Goal: Task Accomplishment & Management: Complete application form

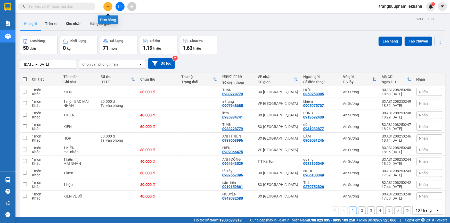
click at [107, 5] on icon "plus" at bounding box center [108, 7] width 4 height 4
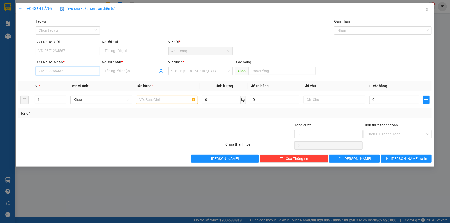
click at [72, 70] on input "SĐT Người Nhận *" at bounding box center [68, 71] width 64 height 8
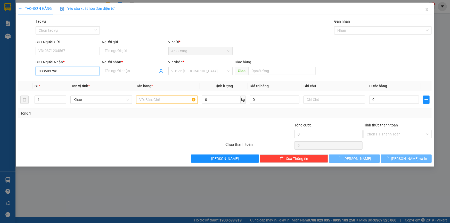
type input "0335037963"
click at [63, 82] on div "0335037963 - LINH" at bounding box center [68, 82] width 58 height 6
type input "LINH"
type input "40.000"
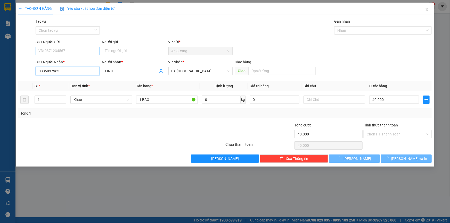
type input "0335037963"
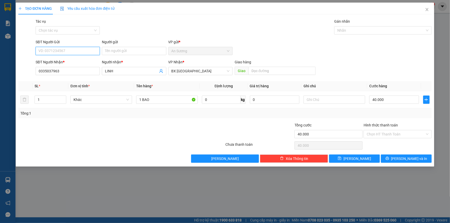
click at [59, 49] on input "SĐT Người Gửi" at bounding box center [68, 51] width 64 height 8
type input "0393671875"
click at [115, 54] on input "Người gửi" at bounding box center [134, 51] width 64 height 8
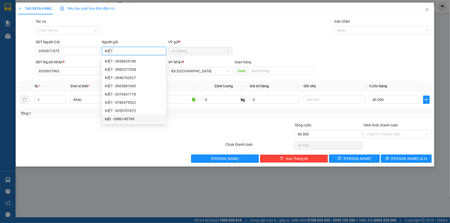
type input "KIỆT"
click at [177, 136] on div at bounding box center [190, 131] width 69 height 18
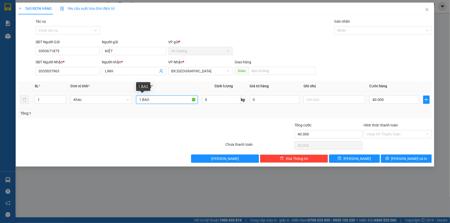
click at [150, 100] on input "1 BAO" at bounding box center [167, 100] width 62 height 8
type input "1 BỊCH ĐỒ ĂN"
click at [379, 97] on input "40.000" at bounding box center [394, 100] width 50 height 8
type input "3"
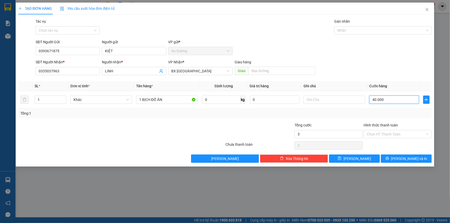
type input "3"
type input "30"
type input "30.000"
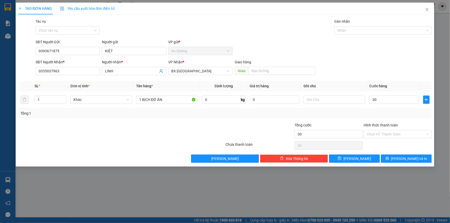
type input "30.000"
click at [359, 111] on div "Tổng: 1" at bounding box center [224, 114] width 409 height 6
click at [393, 133] on input "Hình thức thanh toán" at bounding box center [396, 134] width 58 height 8
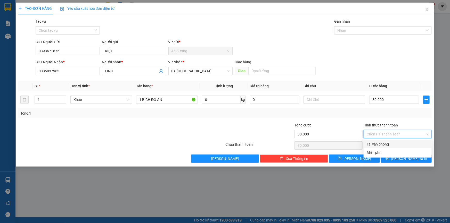
click at [357, 111] on div "Tổng: 1" at bounding box center [224, 114] width 409 height 6
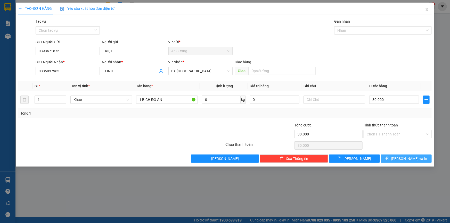
click at [404, 158] on span "Lưu và In" at bounding box center [409, 159] width 36 height 6
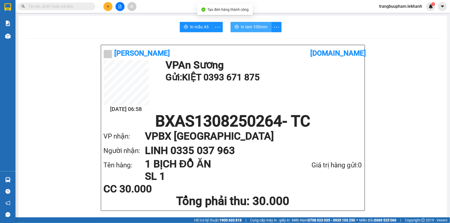
click at [245, 25] on span "In tem 100mm" at bounding box center [254, 27] width 27 height 6
drag, startPoint x: 273, startPoint y: 115, endPoint x: 258, endPoint y: 126, distance: 19.2
drag, startPoint x: 258, startPoint y: 126, endPoint x: 224, endPoint y: 169, distance: 54.5
drag, startPoint x: 224, startPoint y: 169, endPoint x: 54, endPoint y: 40, distance: 212.6
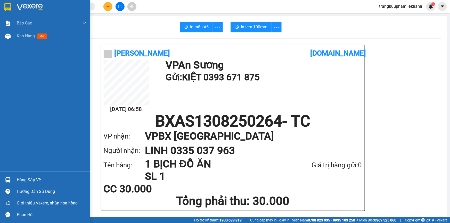
click at [26, 43] on div "Báo cáo Báo cáo dòng tiền (nhân viên) Doanh số tạo đơn theo VP gửi (nhân viên) …" at bounding box center [45, 94] width 90 height 155
click at [34, 39] on div "Kho hàng mới" at bounding box center [33, 36] width 32 height 6
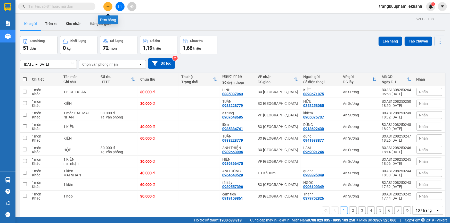
click at [107, 5] on icon "plus" at bounding box center [108, 7] width 4 height 4
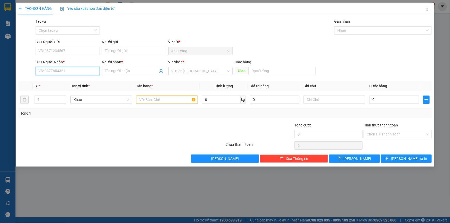
click at [81, 72] on input "SĐT Người Nhận *" at bounding box center [68, 71] width 64 height 8
click at [70, 53] on input "SĐT Người Gửi" at bounding box center [68, 51] width 64 height 8
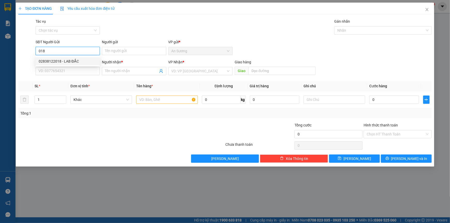
click at [76, 61] on div "02838122018 - LAB ĐẮC" at bounding box center [68, 62] width 58 height 6
type input "02838122018"
type input "LAB ĐẮC"
type input "0989704186"
type input "ANHDUONG"
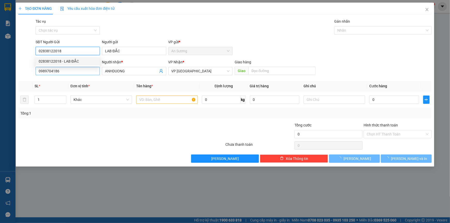
type input "30.000"
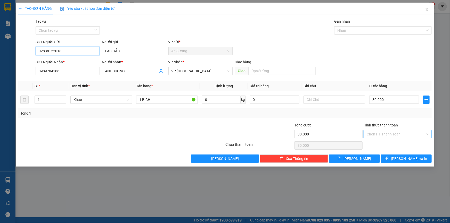
type input "02838122018"
click at [379, 136] on input "Hình thức thanh toán" at bounding box center [396, 134] width 58 height 8
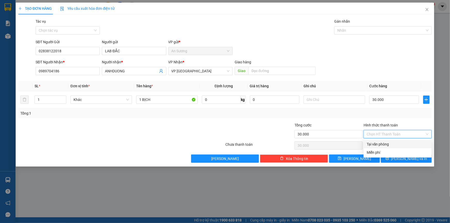
click at [384, 143] on div "Tại văn phòng" at bounding box center [398, 145] width 62 height 6
type input "0"
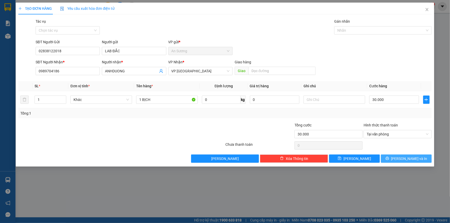
click at [404, 159] on span "Lưu và In" at bounding box center [409, 159] width 36 height 6
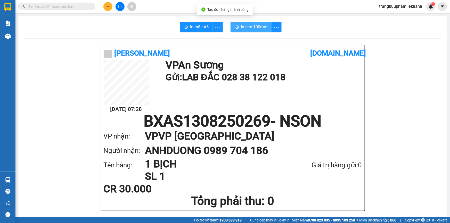
click at [250, 27] on span "In tem 100mm" at bounding box center [254, 27] width 27 height 6
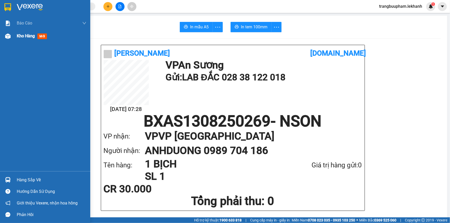
click at [23, 36] on span "Kho hàng" at bounding box center [26, 36] width 18 height 5
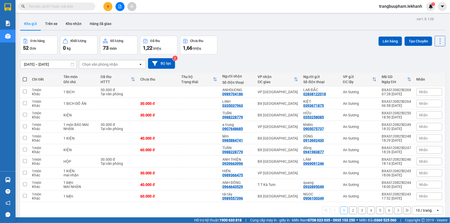
click at [41, 62] on input "12/08/2025 – 13/08/2025" at bounding box center [48, 64] width 56 height 8
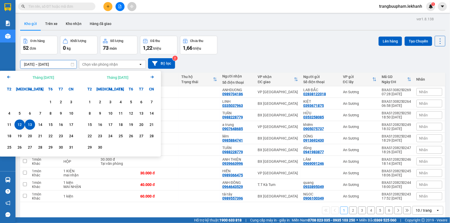
click at [33, 127] on div "13" at bounding box center [29, 125] width 7 height 6
click at [33, 126] on div "13" at bounding box center [29, 125] width 7 height 6
type input "13/08/2025 – 13/08/2025"
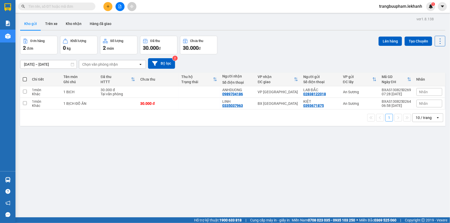
click at [108, 9] on button at bounding box center [107, 6] width 9 height 9
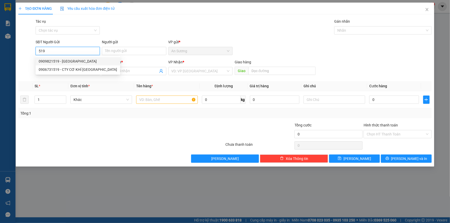
click at [81, 60] on div "0909821519 - NGỌC LOAN" at bounding box center [78, 62] width 78 height 6
type input "0909821519"
type input "NGỌC LOAN"
type input "0967863972"
type input "quốc đại"
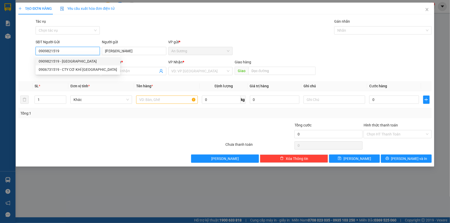
type input "30.000"
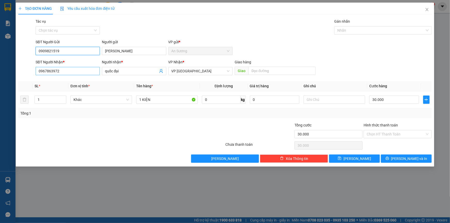
type input "0909821519"
click at [73, 72] on input "0967863972" at bounding box center [68, 71] width 64 height 8
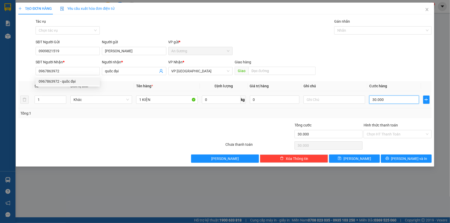
click at [397, 103] on input "30.000" at bounding box center [394, 100] width 50 height 8
type input "1"
type input "12"
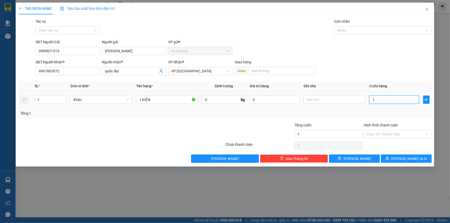
type input "12"
type input "120"
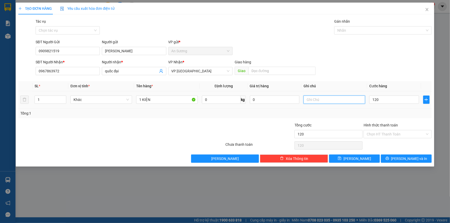
type input "120.000"
click at [313, 98] on input "text" at bounding box center [334, 100] width 62 height 8
type input "D"
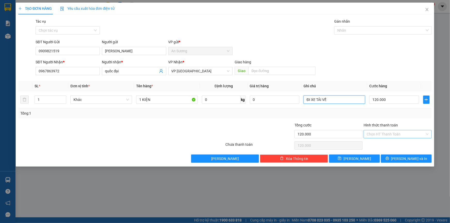
type input "ĐI XE TẢI VỀ"
click at [385, 137] on input "Hình thức thanh toán" at bounding box center [396, 134] width 58 height 8
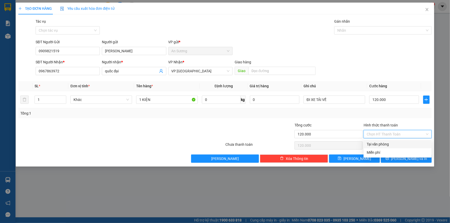
click at [385, 140] on div "Tại văn phòng" at bounding box center [398, 144] width 68 height 8
type input "0"
click at [389, 158] on icon "printer" at bounding box center [386, 158] width 3 height 3
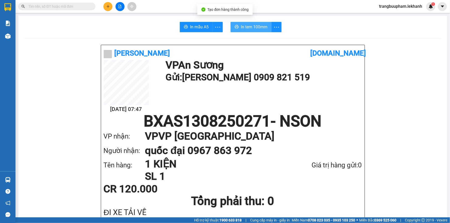
click at [262, 28] on span "In tem 100mm" at bounding box center [254, 27] width 27 height 6
click at [107, 6] on icon "plus" at bounding box center [107, 6] width 3 height 0
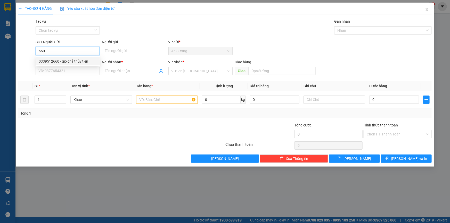
click at [74, 61] on div "0339512660 - giò chả thủy tiên" at bounding box center [68, 62] width 58 height 6
type input "0339512660"
type input "giò chả thủy tiên"
type input "0335176539"
type input "THÙY"
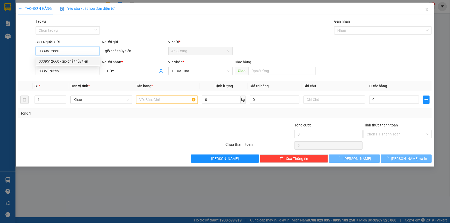
type input "40.000"
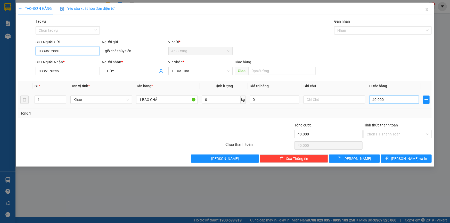
type input "0339512660"
click at [383, 100] on input "40.000" at bounding box center [394, 100] width 50 height 8
type input "5"
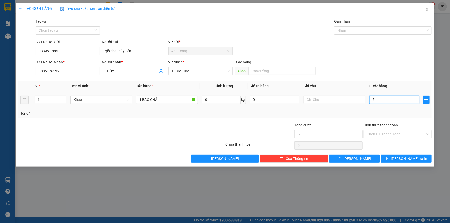
type input "50"
type input "50.000"
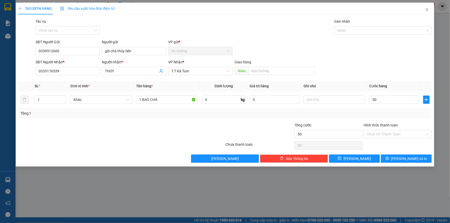
type input "50.000"
click at [356, 110] on div "Tổng: 1" at bounding box center [224, 114] width 413 height 10
click at [406, 159] on span "Lưu và In" at bounding box center [409, 159] width 36 height 6
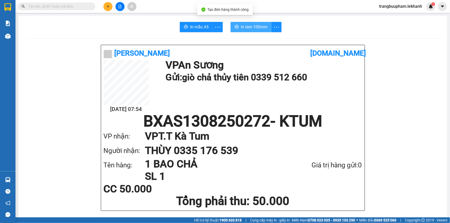
click at [247, 29] on span "In tem 100mm" at bounding box center [254, 27] width 27 height 6
click at [108, 4] on button at bounding box center [107, 6] width 9 height 9
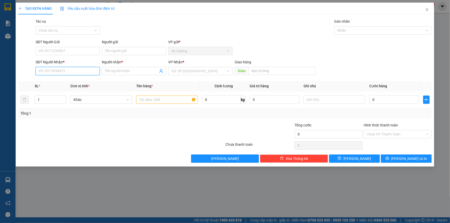
click at [67, 69] on input "SĐT Người Nhận *" at bounding box center [68, 71] width 64 height 8
type input "0978033514"
click at [71, 83] on div "0978033514 - THẢO" at bounding box center [68, 82] width 58 height 6
type input "THẢO"
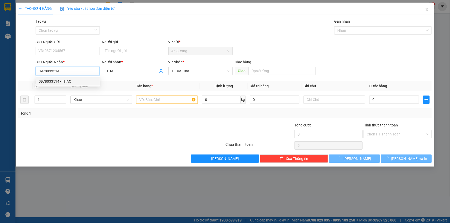
type input "30.000"
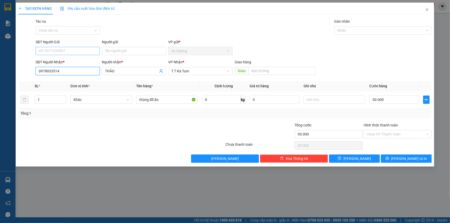
type input "0978033514"
click at [67, 49] on input "SĐT Người Gửi" at bounding box center [68, 51] width 64 height 8
click at [70, 60] on div "0908909488 - DIỆU" at bounding box center [68, 62] width 58 height 6
type input "0908909488"
type input "DIỆU"
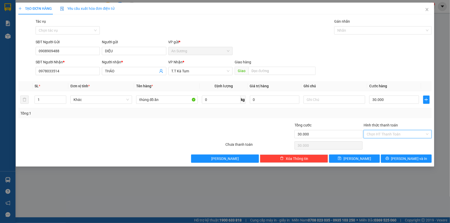
click at [392, 130] on input "Hình thức thanh toán" at bounding box center [396, 134] width 58 height 8
click at [385, 143] on div "Tại văn phòng" at bounding box center [398, 145] width 62 height 6
type input "0"
click at [394, 158] on button "Lưu và In" at bounding box center [406, 159] width 51 height 8
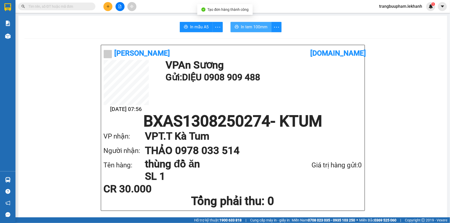
click at [252, 26] on span "In tem 100mm" at bounding box center [254, 27] width 27 height 6
click at [110, 8] on icon "plus" at bounding box center [108, 7] width 4 height 4
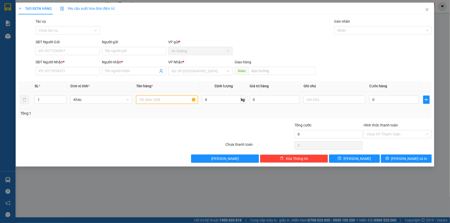
click at [145, 101] on input "text" at bounding box center [167, 100] width 62 height 8
type input "1 BỌC ĐINH"
click at [79, 70] on input "SĐT Người Nhận *" at bounding box center [68, 71] width 64 height 8
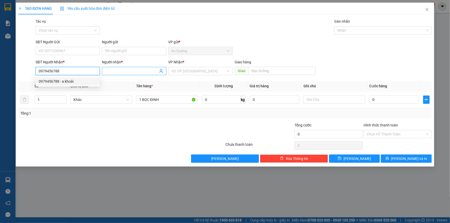
type input "0979456788"
click at [106, 72] on input "Người nhận *" at bounding box center [131, 71] width 53 height 6
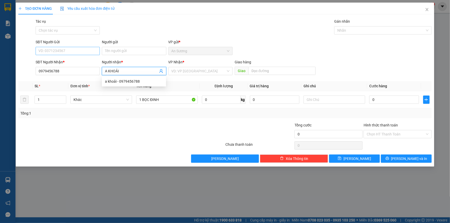
type input "A KHOẢI"
click at [70, 50] on input "SĐT Người Gửi" at bounding box center [68, 51] width 64 height 8
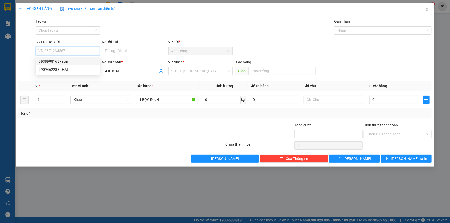
click at [56, 62] on div "0938998168 - sơn" at bounding box center [68, 62] width 58 height 6
type input "0938998168"
type input "sơn"
type input "30.000"
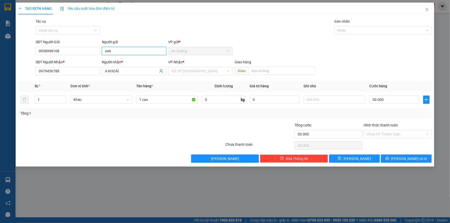
click at [106, 53] on input "sơn" at bounding box center [134, 51] width 64 height 8
click at [113, 50] on input "sơn" at bounding box center [134, 51] width 64 height 8
drag, startPoint x: 108, startPoint y: 52, endPoint x: 96, endPoint y: 53, distance: 11.7
click at [96, 53] on div "SĐT Người Gửi 0938998168 Người gửi sơn VP gửi * An Sương" at bounding box center [234, 48] width 398 height 18
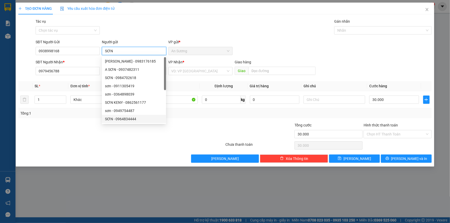
type input "SƠN"
click at [89, 133] on div at bounding box center [87, 131] width 138 height 18
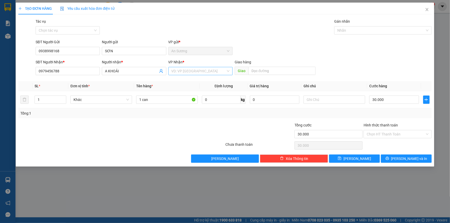
click at [191, 71] on input "search" at bounding box center [198, 71] width 54 height 8
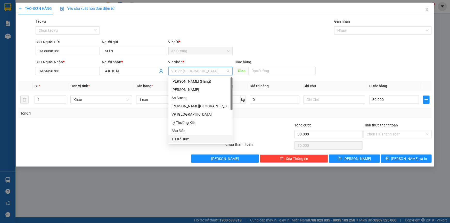
click at [186, 139] on div "T.T Kà Tum" at bounding box center [200, 139] width 58 height 6
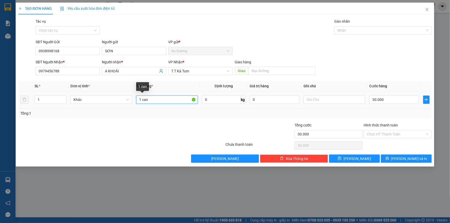
drag, startPoint x: 138, startPoint y: 100, endPoint x: 142, endPoint y: 99, distance: 3.8
click at [142, 99] on input "1 can" at bounding box center [167, 100] width 62 height 8
type input "1 BỌC ĐINH"
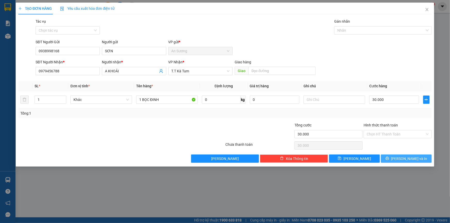
click at [399, 155] on button "Lưu và In" at bounding box center [406, 159] width 51 height 8
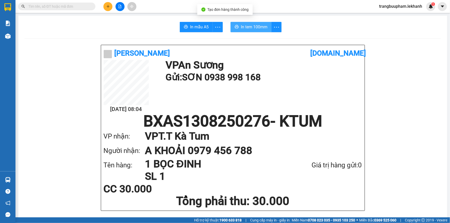
click at [261, 31] on button "In tem 100mm" at bounding box center [250, 27] width 41 height 10
click at [108, 3] on button at bounding box center [107, 6] width 9 height 9
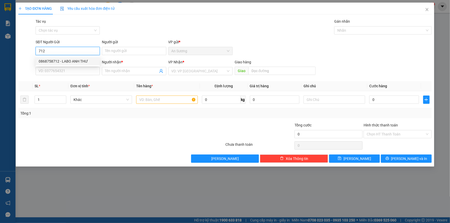
click at [75, 61] on div "0868758712 - LABO ANH THƯ" at bounding box center [68, 62] width 58 height 6
type input "0868758712"
type input "LABO ANH THƯ"
type input "0358008432"
type input "hiếu"
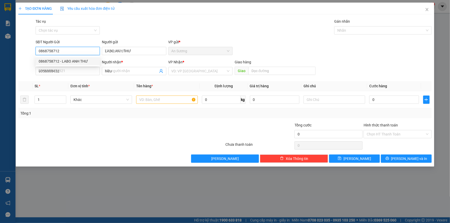
type input "30.000"
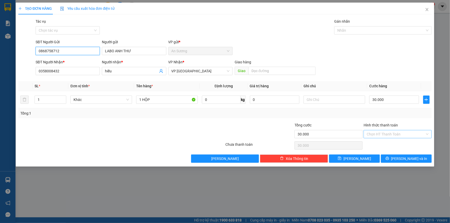
type input "0868758712"
click at [379, 135] on input "Hình thức thanh toán" at bounding box center [396, 134] width 58 height 8
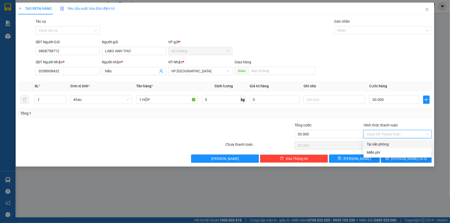
click at [373, 147] on div "Tại văn phòng" at bounding box center [398, 145] width 62 height 6
type input "0"
click at [394, 159] on button "Lưu và In" at bounding box center [406, 159] width 51 height 8
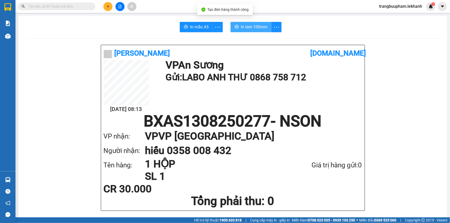
click at [256, 30] on span "In tem 100mm" at bounding box center [254, 27] width 27 height 6
click at [108, 8] on button at bounding box center [107, 6] width 9 height 9
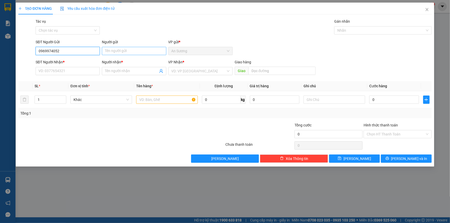
type input "0969974052"
click at [118, 54] on input "Người gửi" at bounding box center [134, 51] width 64 height 8
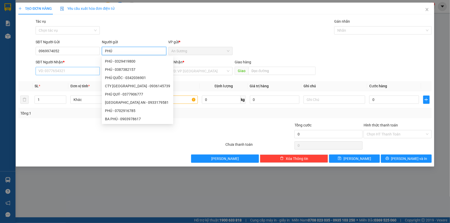
type input "PHÚ"
click at [73, 72] on input "SĐT Người Nhận *" at bounding box center [68, 71] width 64 height 8
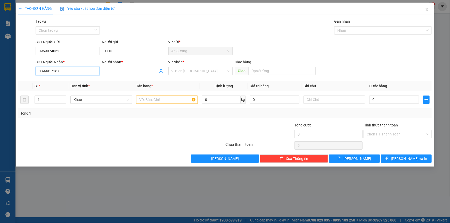
type input "0399917167"
click at [119, 71] on input "Người nhận *" at bounding box center [131, 71] width 53 height 6
type input "TRÚC GIANG"
click at [174, 97] on input "text" at bounding box center [167, 100] width 62 height 8
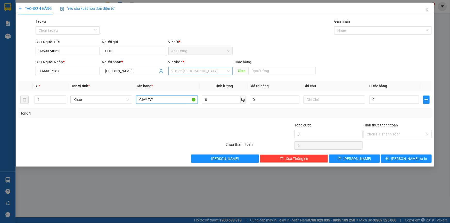
type input "GIẤY TỜ"
click at [194, 69] on input "search" at bounding box center [198, 71] width 54 height 8
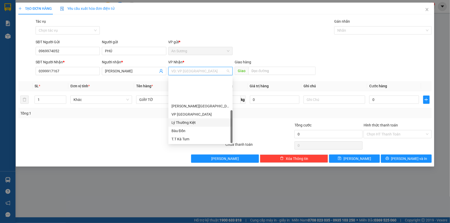
scroll to position [33, 0]
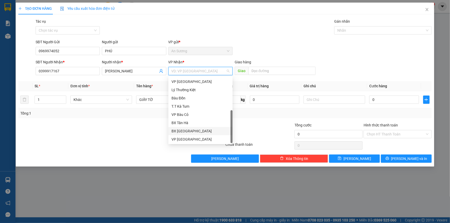
click at [191, 130] on div "BX Tân Châu" at bounding box center [200, 131] width 58 height 6
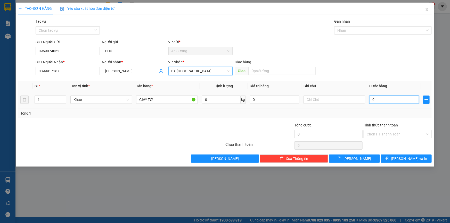
click at [377, 100] on input "0" at bounding box center [394, 100] width 50 height 8
type input "3"
type input "30"
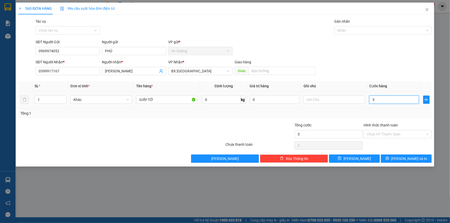
type input "30"
type input "30.000"
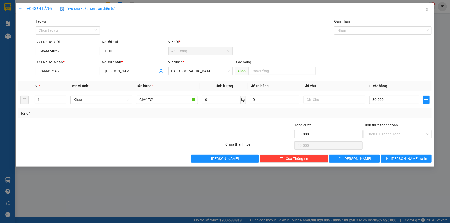
click at [361, 111] on div "Tổng: 1" at bounding box center [224, 114] width 409 height 6
click at [394, 159] on button "Lưu và In" at bounding box center [406, 159] width 51 height 8
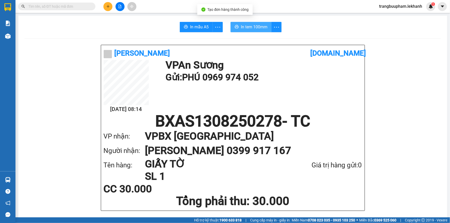
click at [255, 27] on span "In tem 100mm" at bounding box center [254, 27] width 27 height 6
click at [107, 6] on icon "plus" at bounding box center [108, 7] width 4 height 4
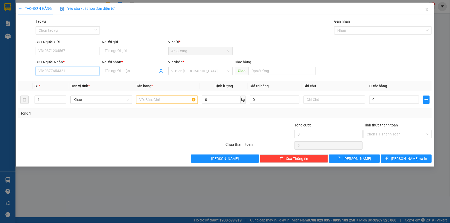
click at [76, 70] on input "SĐT Người Nhận *" at bounding box center [68, 71] width 64 height 8
type input "0385540400"
click at [73, 80] on div "0385540400 - NHÂN" at bounding box center [68, 82] width 58 height 6
type input "NHÂN"
type input "30.000"
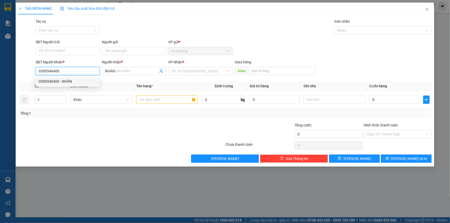
type input "30.000"
type input "0385540400"
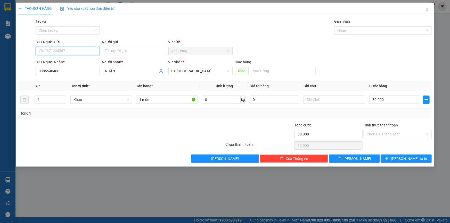
click at [72, 49] on input "SĐT Người Gửi" at bounding box center [68, 51] width 64 height 8
type input "0933833802"
click at [120, 55] on input "Người gửi" at bounding box center [134, 51] width 64 height 8
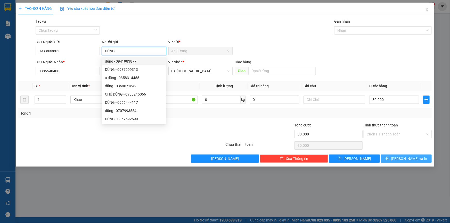
type input "DŨNG"
click at [405, 158] on span "Lưu và In" at bounding box center [409, 159] width 36 height 6
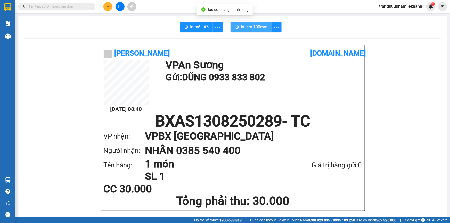
click at [255, 29] on span "In tem 100mm" at bounding box center [254, 27] width 27 height 6
click at [105, 5] on button at bounding box center [107, 6] width 9 height 9
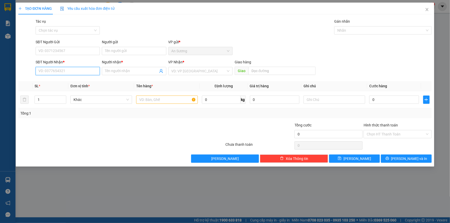
click at [80, 70] on input "SĐT Người Nhận *" at bounding box center [68, 71] width 64 height 8
type input "0906924377"
click at [78, 81] on div "0906924377 - CƯỜNG" at bounding box center [68, 82] width 58 height 6
type input "CƯỜNG"
type input "40.000"
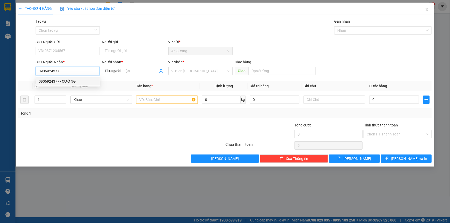
type input "40.000"
type input "0906924377"
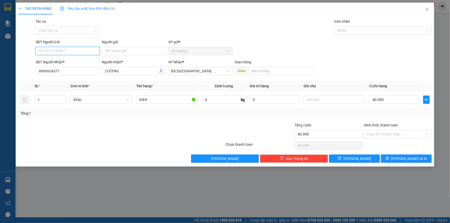
click at [72, 53] on input "SĐT Người Gửi" at bounding box center [68, 51] width 64 height 8
click at [48, 51] on input "09733454" at bounding box center [68, 51] width 64 height 8
click at [64, 60] on div "0973745494 - THẢO" at bounding box center [68, 62] width 58 height 6
type input "0973745494"
type input "THẢO"
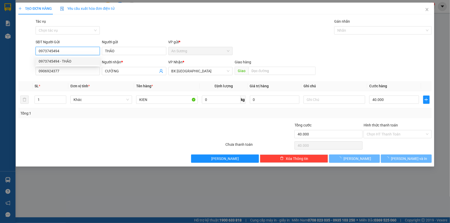
type input "30.000"
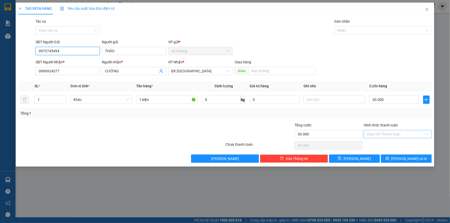
type input "0973745494"
click at [390, 136] on input "Hình thức thanh toán" at bounding box center [396, 134] width 58 height 8
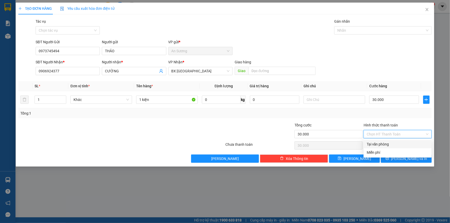
click at [385, 144] on div "Tại văn phòng" at bounding box center [398, 145] width 62 height 6
type input "0"
click at [404, 159] on span "Lưu và In" at bounding box center [409, 159] width 36 height 6
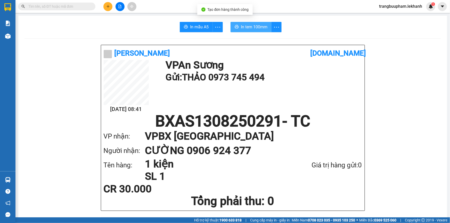
click at [251, 27] on span "In tem 100mm" at bounding box center [254, 27] width 27 height 6
click at [109, 4] on button at bounding box center [107, 6] width 9 height 9
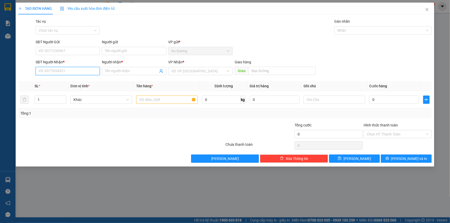
click at [78, 70] on input "SĐT Người Nhận *" at bounding box center [68, 71] width 64 height 8
type input "0961774544"
click at [71, 80] on div "0961774544 - XƯỚNG" at bounding box center [68, 82] width 58 height 6
type input "XƯỚNG"
type input "50.000"
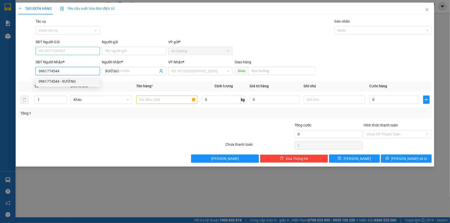
type input "50.000"
type input "0961774544"
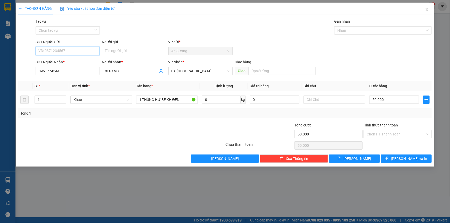
click at [63, 53] on input "SĐT Người Gửi" at bounding box center [68, 51] width 64 height 8
drag, startPoint x: 64, startPoint y: 60, endPoint x: 72, endPoint y: 58, distance: 8.3
click at [64, 60] on div "0932466276 - phong" at bounding box center [68, 62] width 58 height 6
type input "0932466276"
type input "phong"
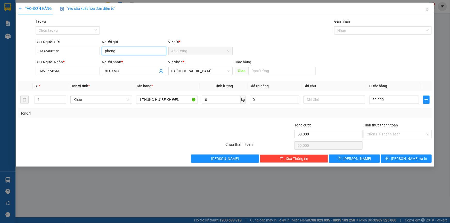
click at [112, 50] on input "phong" at bounding box center [134, 51] width 64 height 8
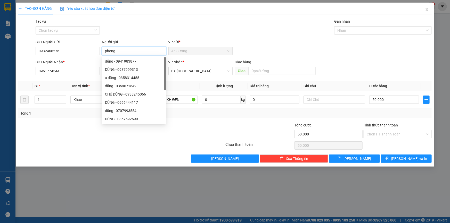
click at [118, 52] on input "phong" at bounding box center [134, 51] width 64 height 8
drag, startPoint x: 118, startPoint y: 52, endPoint x: 107, endPoint y: 51, distance: 11.6
click at [108, 52] on input "phong" at bounding box center [134, 51] width 64 height 8
click at [107, 51] on input "phong" at bounding box center [134, 51] width 64 height 8
type input "PHONG"
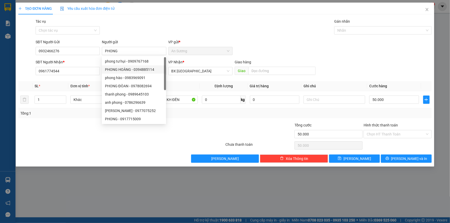
click at [206, 135] on div at bounding box center [190, 131] width 69 height 18
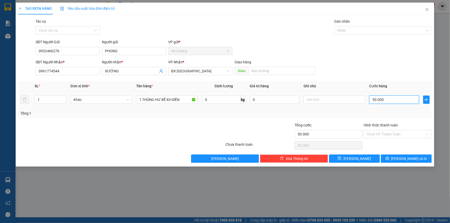
click at [377, 99] on input "50.000" at bounding box center [394, 100] width 50 height 8
type input "4"
type input "40"
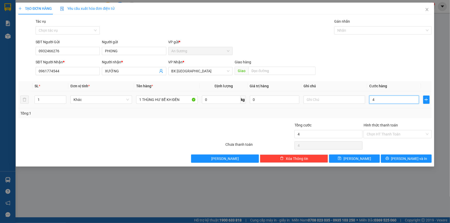
type input "40"
type input "40.000"
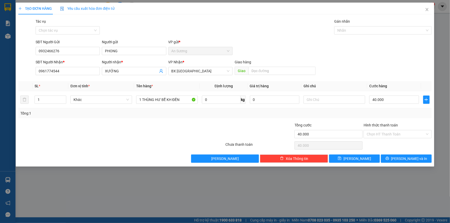
click at [393, 115] on div "Tổng: 1" at bounding box center [224, 114] width 409 height 6
click at [384, 133] on input "Hình thức thanh toán" at bounding box center [396, 134] width 58 height 8
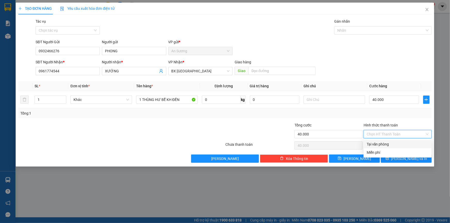
click at [389, 143] on div "Tại văn phòng" at bounding box center [398, 145] width 62 height 6
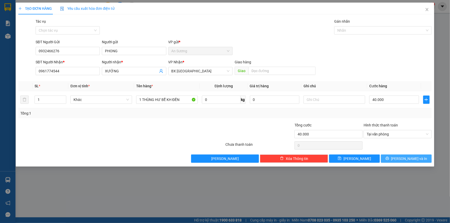
click at [403, 158] on span "Lưu và In" at bounding box center [409, 159] width 36 height 6
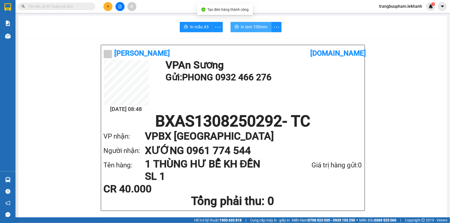
drag, startPoint x: 266, startPoint y: 25, endPoint x: 268, endPoint y: 34, distance: 8.7
click at [266, 24] on button "In tem 100mm" at bounding box center [250, 27] width 41 height 10
click at [106, 5] on icon "plus" at bounding box center [108, 7] width 4 height 4
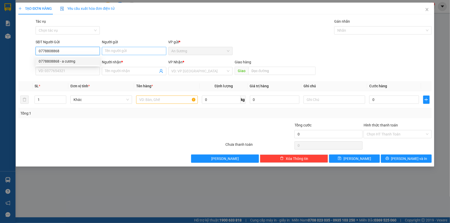
type input "0778808868"
click at [121, 50] on input "Người gửi" at bounding box center [134, 51] width 64 height 8
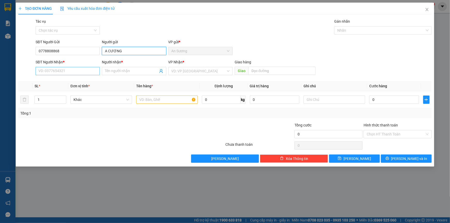
type input "A CƯƠNG"
click at [74, 74] on input "SĐT Người Nhận *" at bounding box center [68, 71] width 64 height 8
click at [78, 80] on div "0974800302 - nguyễn văn thống" at bounding box center [68, 82] width 58 height 6
type input "0974800302"
type input "nguyễn văn thống"
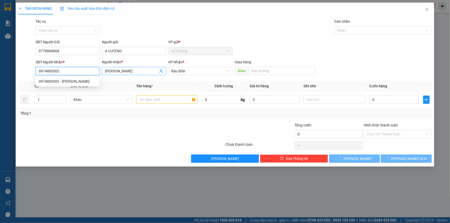
type input "30.000"
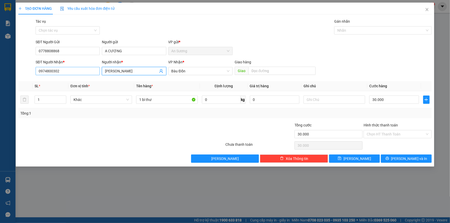
drag, startPoint x: 132, startPoint y: 73, endPoint x: 98, endPoint y: 74, distance: 34.1
click at [98, 74] on div "SĐT Người Nhận * 0974800302 Người nhận * nguyễn văn thống nguyễn văn thống VP N…" at bounding box center [234, 68] width 398 height 18
type input "Nguyễn Văn Thống"
click at [127, 133] on div at bounding box center [87, 131] width 138 height 18
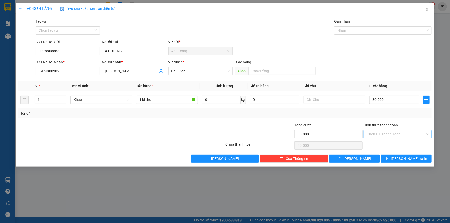
click at [385, 131] on input "Hình thức thanh toán" at bounding box center [396, 134] width 58 height 8
click at [389, 145] on div "Tại văn phòng" at bounding box center [398, 145] width 62 height 6
click at [405, 158] on span "Lưu và In" at bounding box center [409, 159] width 36 height 6
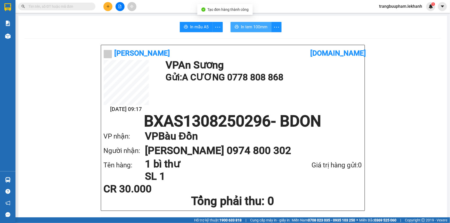
click at [242, 24] on span "In tem 100mm" at bounding box center [254, 27] width 27 height 6
click at [109, 5] on icon "plus" at bounding box center [108, 7] width 4 height 4
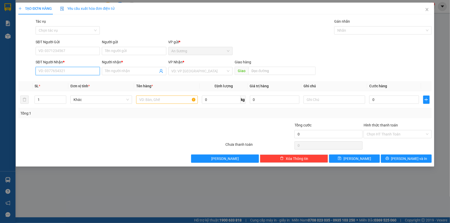
click at [74, 72] on input "SĐT Người Nhận *" at bounding box center [68, 71] width 64 height 8
click at [80, 80] on div "0985727336 - TOÀN PHÁT" at bounding box center [68, 82] width 58 height 6
type input "0985727336"
type input "TOÀN PHÁT"
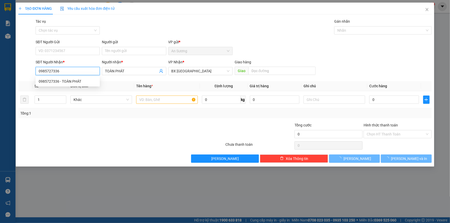
type input "30.000"
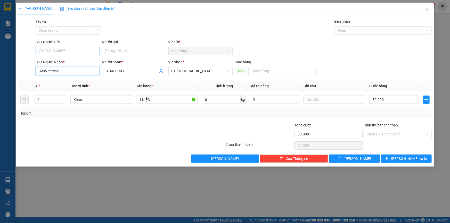
type input "0985727336"
click at [48, 48] on input "SĐT Người Gửi" at bounding box center [68, 51] width 64 height 8
type input "0"
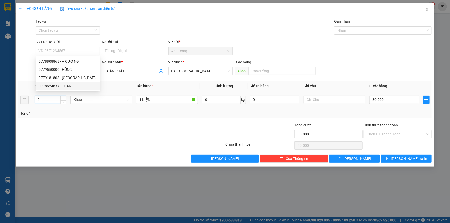
click at [64, 98] on icon "up" at bounding box center [64, 99] width 2 height 2
type input "4"
click at [64, 98] on icon "up" at bounding box center [64, 99] width 2 height 2
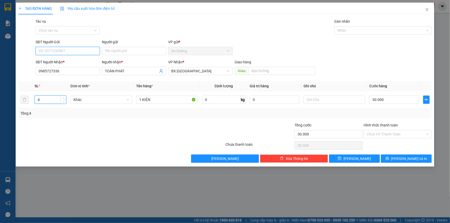
click at [55, 51] on input "SĐT Người Gửi" at bounding box center [68, 51] width 64 height 8
click at [73, 62] on div "0344105077 - THẢO" at bounding box center [68, 62] width 58 height 6
type input "0344105077"
type input "THẢO"
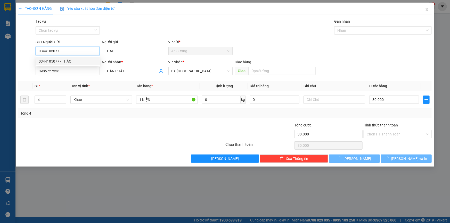
type input "100.000"
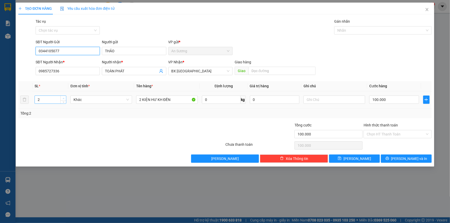
type input "0344105077"
click at [64, 98] on icon "up" at bounding box center [64, 99] width 2 height 2
type input "4"
click at [64, 98] on icon "up" at bounding box center [64, 99] width 2 height 2
drag, startPoint x: 172, startPoint y: 100, endPoint x: 131, endPoint y: 105, distance: 41.1
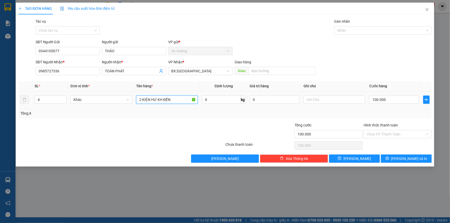
click at [131, 105] on tr "4 Khác 2 KIỆN HƯ KH ĐỀN 0 kg 0 100.000" at bounding box center [224, 99] width 413 height 17
type input "2 CAN + 1 BAO + 1 THÙNG"
click at [375, 101] on input "100.000" at bounding box center [394, 100] width 50 height 8
type input "2"
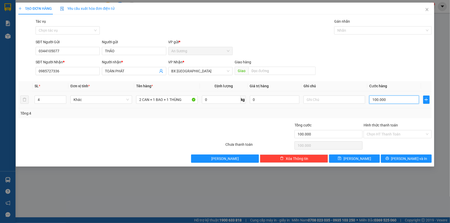
type input "2"
type input "22"
type input "220"
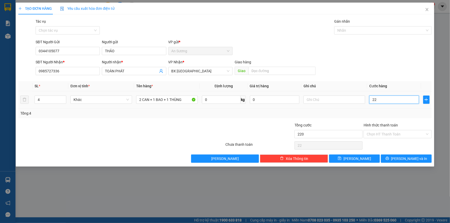
type input "220"
type input "220.000"
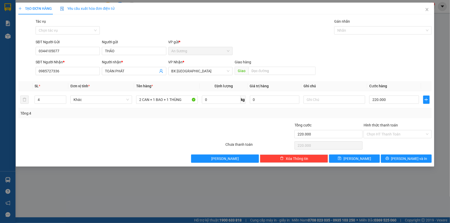
click at [384, 111] on div "Tổng: 4" at bounding box center [224, 114] width 409 height 6
click at [402, 160] on span "Lưu và In" at bounding box center [409, 159] width 36 height 6
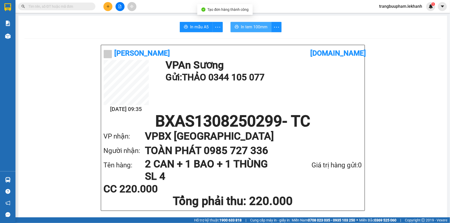
click at [266, 27] on span "In tem 100mm" at bounding box center [254, 27] width 27 height 6
click at [108, 6] on icon "plus" at bounding box center [108, 7] width 4 height 4
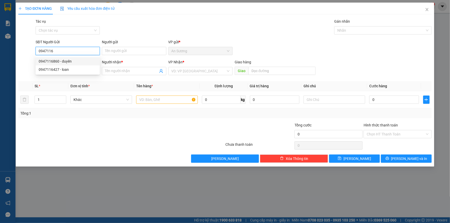
drag, startPoint x: 70, startPoint y: 62, endPoint x: 73, endPoint y: 59, distance: 3.8
click at [70, 62] on div "0947116860 - duyên" at bounding box center [68, 62] width 58 height 6
type input "0947116860"
type input "duyên"
type input "0937512143"
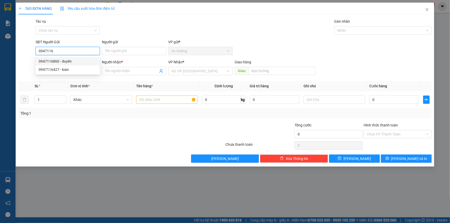
type input "hùng"
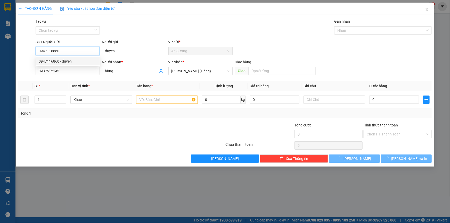
type input "30.000"
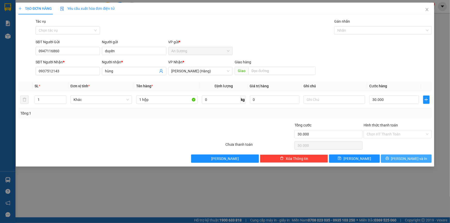
click at [402, 160] on span "Lưu và In" at bounding box center [409, 159] width 36 height 6
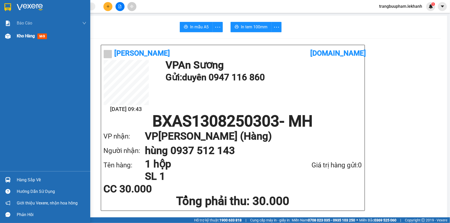
click at [32, 37] on span "Kho hàng" at bounding box center [26, 36] width 18 height 5
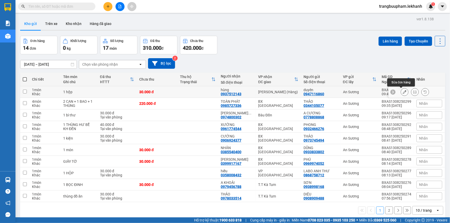
click at [403, 91] on icon at bounding box center [405, 92] width 4 height 4
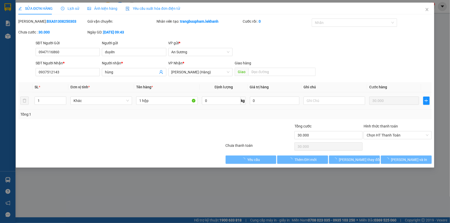
type input "0947116860"
type input "duyên"
type input "0937512143"
type input "hùng"
type input "30.000"
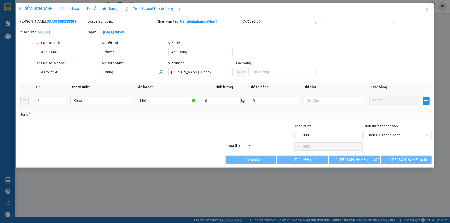
type input "30.000"
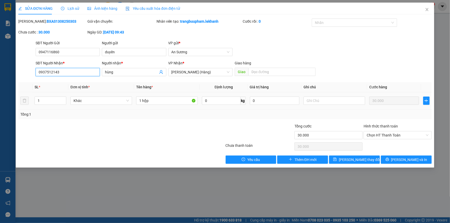
click at [72, 70] on input "0937512143" at bounding box center [68, 72] width 64 height 8
type input "0"
click at [70, 52] on input "0947116860" at bounding box center [68, 52] width 64 height 8
click at [77, 70] on input "SĐT Người Nhận *" at bounding box center [68, 72] width 64 height 8
drag, startPoint x: 120, startPoint y: 73, endPoint x: 103, endPoint y: 72, distance: 16.8
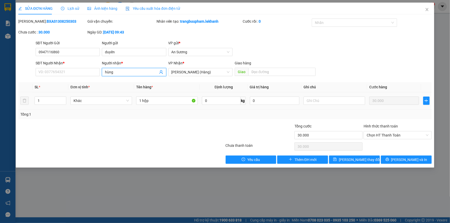
click at [103, 72] on span "hùng" at bounding box center [134, 72] width 64 height 8
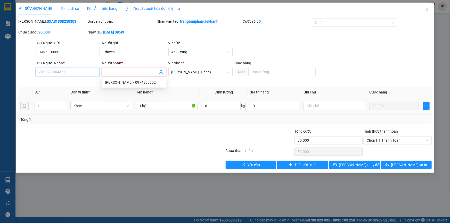
click at [89, 71] on input "SĐT Người Nhận *" at bounding box center [68, 72] width 64 height 8
click at [52, 72] on input "SĐT Người Nhận *" at bounding box center [68, 72] width 64 height 8
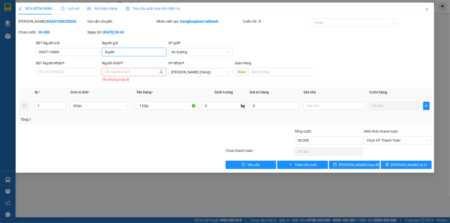
click at [115, 52] on input "duyên" at bounding box center [134, 52] width 64 height 8
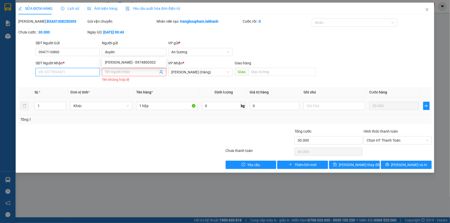
click at [88, 72] on input "SĐT Người Nhận *" at bounding box center [68, 72] width 64 height 8
type input "0344570632"
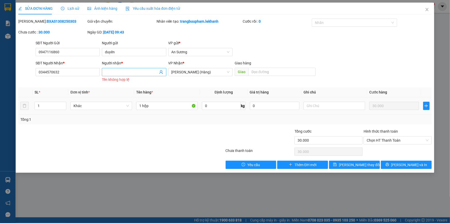
click at [121, 71] on input "Người nhận *" at bounding box center [131, 72] width 53 height 6
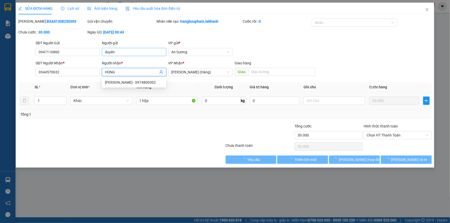
type input "HÙNG"
drag, startPoint x: 117, startPoint y: 51, endPoint x: 103, endPoint y: 52, distance: 13.3
click at [103, 52] on input "duyên" at bounding box center [134, 52] width 64 height 8
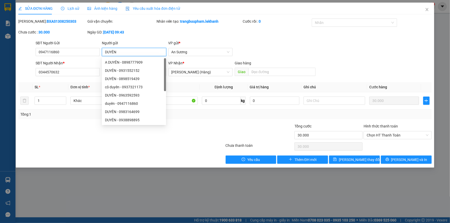
type input "DUYÊN"
click at [210, 118] on div "Tổng: 1" at bounding box center [224, 115] width 413 height 10
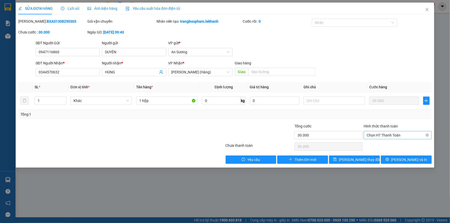
click at [389, 133] on span "Chọn HT Thanh Toán" at bounding box center [398, 135] width 62 height 8
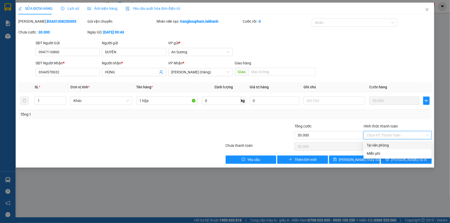
click at [388, 143] on div "Tại văn phòng" at bounding box center [398, 146] width 62 height 6
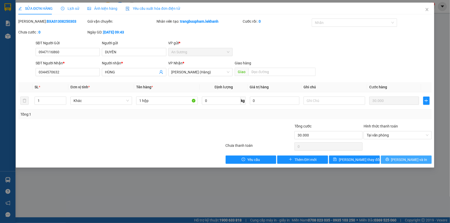
click at [389, 159] on icon "printer" at bounding box center [387, 160] width 4 height 4
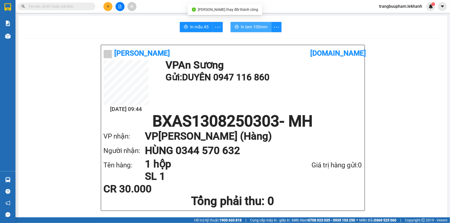
click at [256, 27] on span "In tem 100mm" at bounding box center [254, 27] width 27 height 6
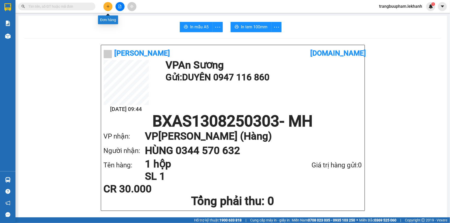
click at [105, 4] on button at bounding box center [107, 6] width 9 height 9
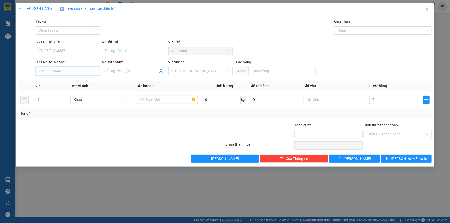
click at [72, 72] on input "SĐT Người Nhận *" at bounding box center [68, 71] width 64 height 8
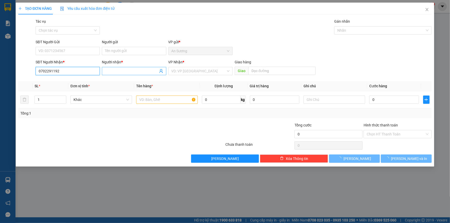
type input "0702291192"
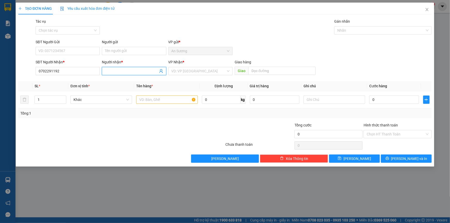
click at [126, 73] on input "Người nhận *" at bounding box center [131, 71] width 53 height 6
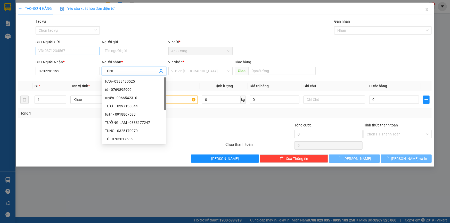
type input "TÙNG"
click at [80, 47] on input "SĐT Người Gửi" at bounding box center [68, 51] width 64 height 8
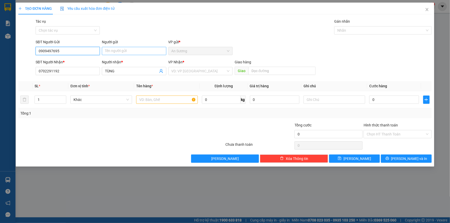
type input "0909497695"
click at [120, 53] on input "Người gửi" at bounding box center [134, 51] width 64 height 8
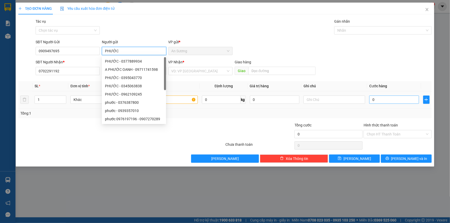
type input "PHƯỚC"
click at [374, 97] on input "0" at bounding box center [394, 100] width 50 height 8
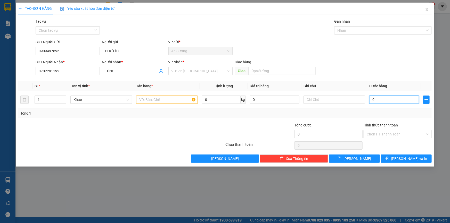
type input "4"
type input "40"
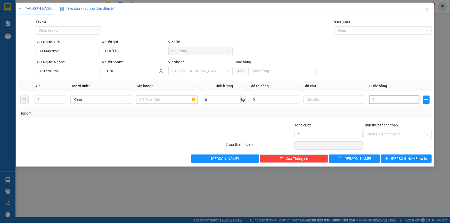
type input "40"
click at [149, 100] on input "text" at bounding box center [167, 100] width 62 height 8
click at [396, 160] on button "Lưu và In" at bounding box center [406, 159] width 51 height 8
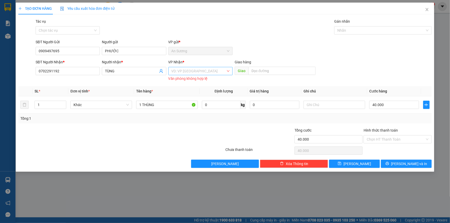
click at [195, 73] on input "search" at bounding box center [198, 71] width 54 height 8
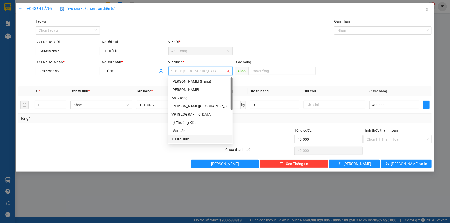
click at [185, 138] on div "T.T Kà Tum" at bounding box center [200, 139] width 58 height 6
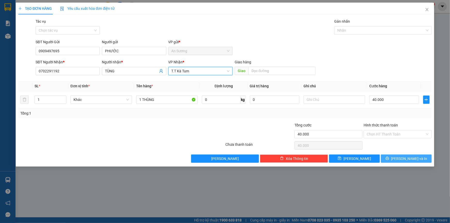
click at [412, 157] on span "Lưu và In" at bounding box center [409, 159] width 36 height 6
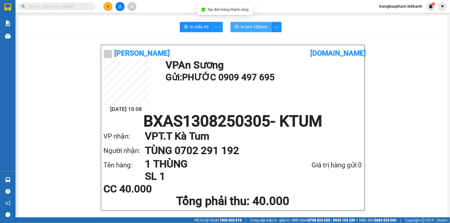
click at [238, 23] on button "In tem 100mm" at bounding box center [250, 27] width 41 height 10
click at [108, 5] on icon "plus" at bounding box center [108, 7] width 4 height 4
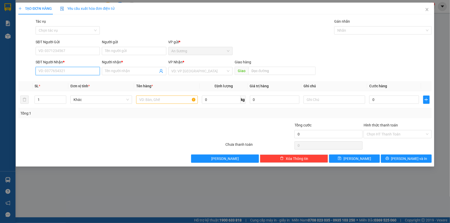
click at [75, 70] on input "SĐT Người Nhận *" at bounding box center [68, 71] width 64 height 8
click at [109, 68] on input "Người nhận *" at bounding box center [131, 71] width 53 height 6
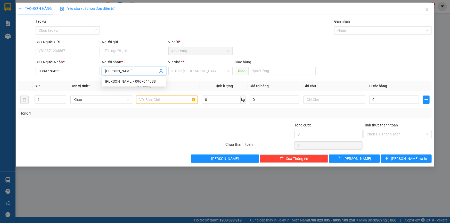
click at [79, 42] on div "SĐT Người Gửi" at bounding box center [68, 42] width 64 height 6
click at [79, 47] on input "SĐT Người Gửi" at bounding box center [68, 51] width 64 height 8
click at [79, 45] on div "SĐT Người Gửi" at bounding box center [68, 42] width 64 height 6
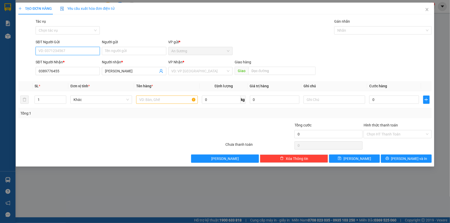
click at [79, 47] on input "SĐT Người Gửi" at bounding box center [68, 51] width 64 height 8
click at [75, 60] on div "02866506049 - phú quý" at bounding box center [69, 62] width 60 height 6
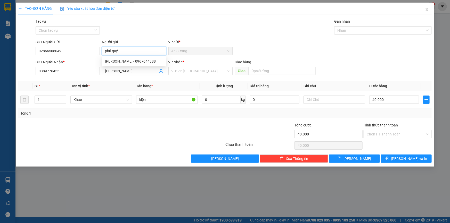
drag, startPoint x: 118, startPoint y: 47, endPoint x: 103, endPoint y: 53, distance: 16.6
click at [103, 53] on input "phú quý" at bounding box center [134, 51] width 64 height 8
click at [103, 41] on div "Người gửi" at bounding box center [134, 42] width 64 height 6
click at [103, 47] on input "phú quý" at bounding box center [134, 51] width 64 height 8
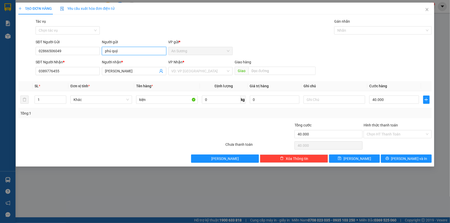
click at [103, 48] on input "phú quý" at bounding box center [134, 51] width 64 height 8
click at [105, 52] on input "phú quý" at bounding box center [134, 51] width 64 height 8
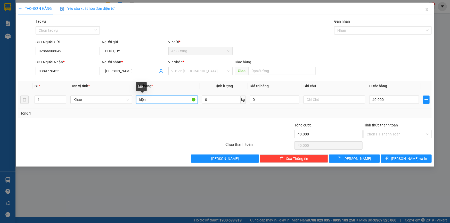
drag, startPoint x: 158, startPoint y: 100, endPoint x: 137, endPoint y: 100, distance: 21.1
click at [137, 100] on input "kiện" at bounding box center [167, 100] width 62 height 8
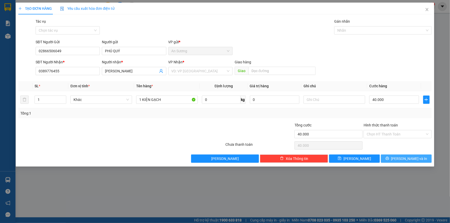
click at [389, 157] on icon "printer" at bounding box center [387, 159] width 4 height 4
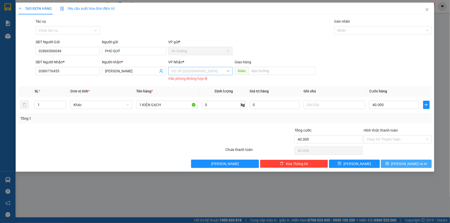
click at [185, 75] on div "VD: VP Sài Gòn" at bounding box center [200, 71] width 64 height 8
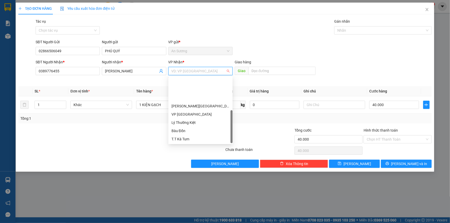
click at [186, 161] on div "BX Tân Châu" at bounding box center [200, 164] width 58 height 6
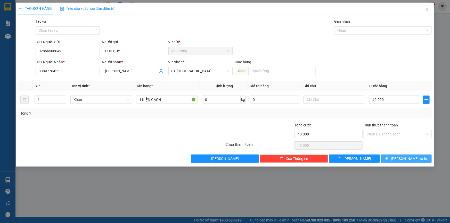
click at [401, 160] on button "Lưu và In" at bounding box center [406, 159] width 51 height 8
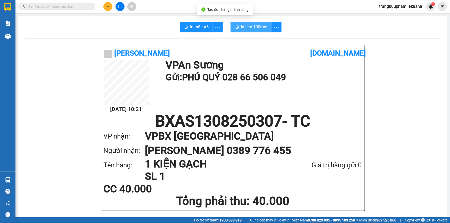
click at [255, 28] on span "In tem 100mm" at bounding box center [254, 27] width 27 height 6
click at [107, 7] on button at bounding box center [107, 6] width 9 height 9
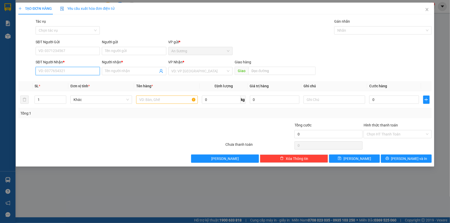
click at [57, 70] on input "SĐT Người Nhận *" at bounding box center [68, 71] width 64 height 8
click at [61, 80] on div "0962367314 - TOẢN" at bounding box center [68, 82] width 58 height 6
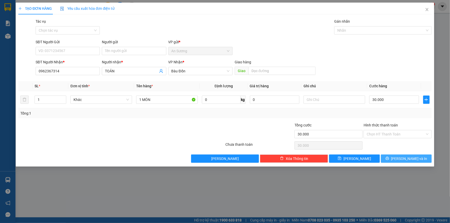
click at [415, 160] on span "Lưu và In" at bounding box center [409, 159] width 36 height 6
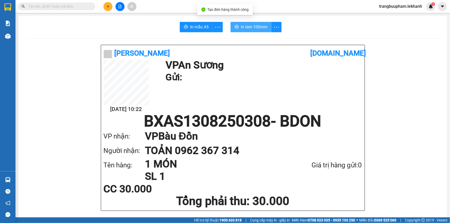
click at [260, 28] on span "In tem 100mm" at bounding box center [254, 27] width 27 height 6
click at [109, 5] on icon "plus" at bounding box center [108, 7] width 4 height 4
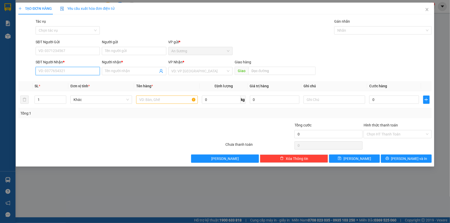
click at [72, 74] on input "SĐT Người Nhận *" at bounding box center [68, 71] width 64 height 8
click at [123, 72] on input "Người nhận *" at bounding box center [131, 71] width 53 height 6
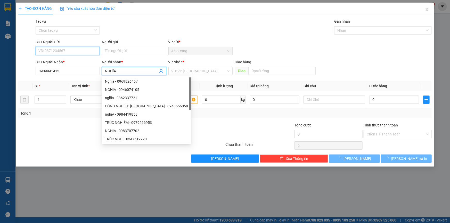
click at [49, 51] on input "SĐT Người Gửi" at bounding box center [68, 51] width 64 height 8
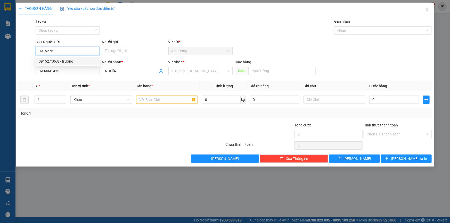
click at [64, 62] on div "0915275068 - trường" at bounding box center [68, 62] width 58 height 6
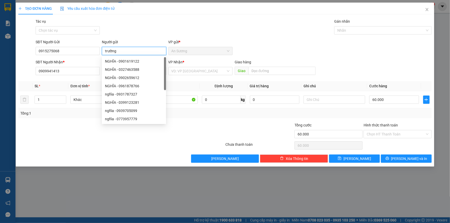
drag, startPoint x: 119, startPoint y: 51, endPoint x: 103, endPoint y: 53, distance: 16.2
click at [103, 53] on input "trường" at bounding box center [134, 51] width 64 height 8
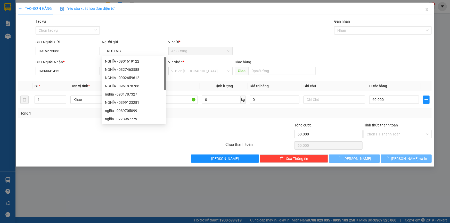
drag, startPoint x: 78, startPoint y: 113, endPoint x: 77, endPoint y: 122, distance: 9.1
click at [78, 118] on div "Tổng: 1" at bounding box center [224, 114] width 413 height 10
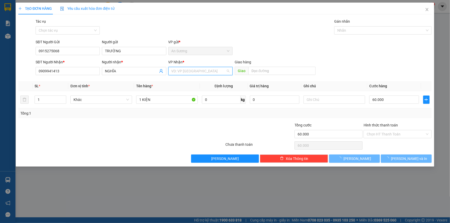
drag, startPoint x: 201, startPoint y: 73, endPoint x: 199, endPoint y: 76, distance: 3.9
click at [201, 73] on input "search" at bounding box center [198, 71] width 54 height 8
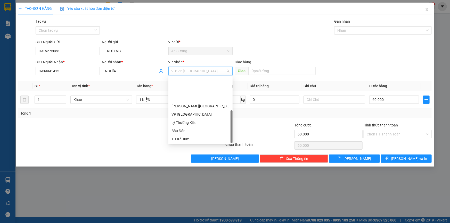
click at [191, 169] on div "VP Ninh Sơn" at bounding box center [200, 172] width 58 height 6
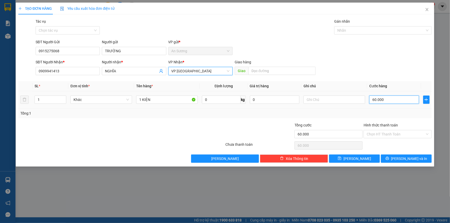
click at [377, 100] on input "60.000" at bounding box center [394, 100] width 50 height 8
click at [360, 111] on div "Tổng: 1" at bounding box center [224, 114] width 409 height 6
click at [386, 135] on input "Hình thức thanh toán" at bounding box center [396, 134] width 58 height 8
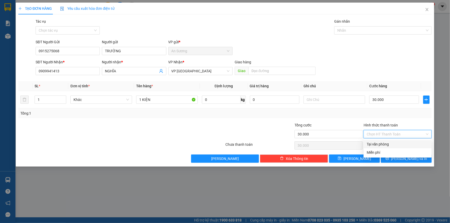
click at [387, 143] on div "Tại văn phòng" at bounding box center [398, 145] width 62 height 6
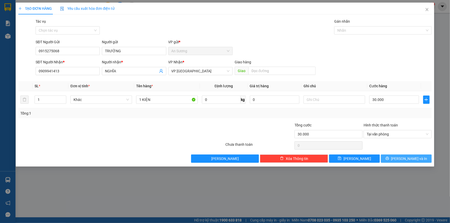
click at [406, 159] on span "Lưu và In" at bounding box center [409, 159] width 36 height 6
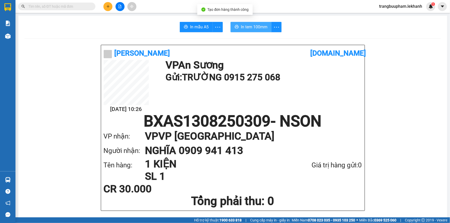
click at [250, 26] on span "In tem 100mm" at bounding box center [254, 27] width 27 height 6
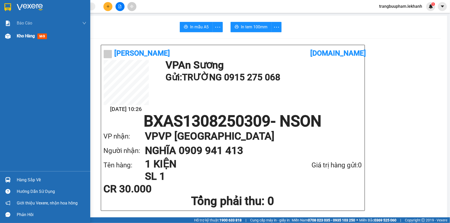
click at [25, 40] on div "Kho hàng mới" at bounding box center [52, 36] width 70 height 13
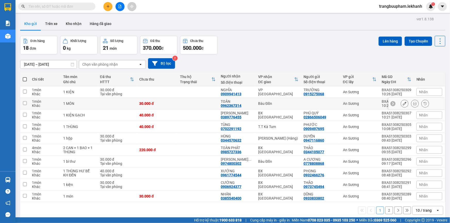
click at [176, 104] on td "30.000 đ" at bounding box center [157, 104] width 41 height 12
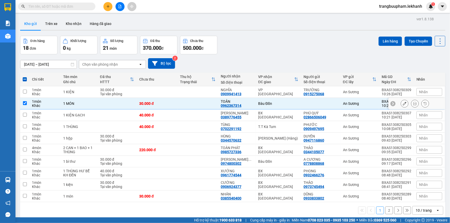
click at [413, 102] on icon at bounding box center [415, 104] width 4 height 4
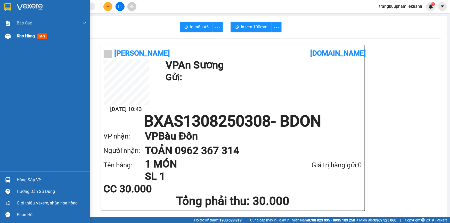
click at [19, 34] on span "Kho hàng" at bounding box center [26, 36] width 18 height 5
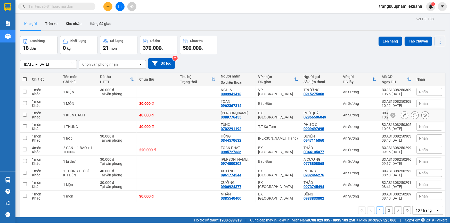
click at [195, 115] on td at bounding box center [197, 116] width 41 height 12
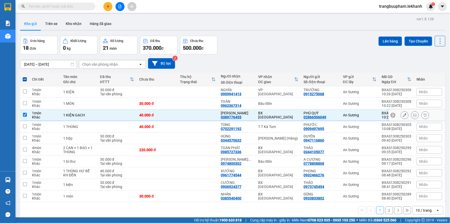
click at [413, 116] on icon at bounding box center [415, 115] width 4 height 4
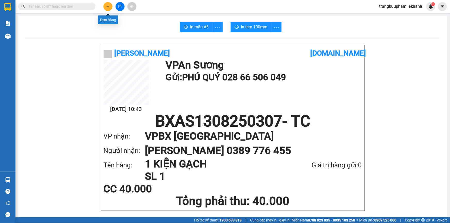
click at [107, 5] on icon "plus" at bounding box center [108, 7] width 4 height 4
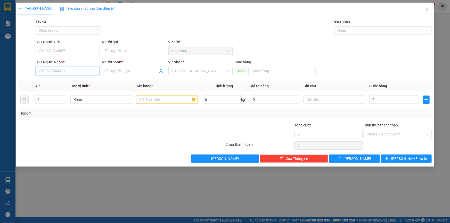
click at [78, 71] on input "SĐT Người Nhận *" at bounding box center [68, 71] width 64 height 8
click at [85, 80] on div "0964643529 - ANH ĐÔNG" at bounding box center [68, 82] width 58 height 6
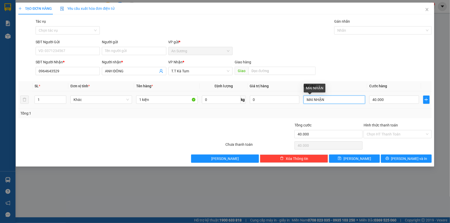
drag, startPoint x: 313, startPoint y: 102, endPoint x: 290, endPoint y: 105, distance: 22.8
click at [290, 105] on tr "1 Khác 1 kiện 0 kg 0 MAI NHẬN 40.000" at bounding box center [224, 99] width 413 height 17
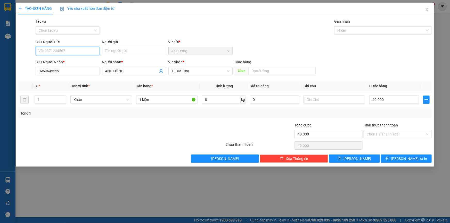
click at [73, 50] on input "SĐT Người Gửi" at bounding box center [68, 51] width 64 height 8
click at [68, 60] on div "0933895049 - quang" at bounding box center [68, 62] width 58 height 6
drag, startPoint x: 107, startPoint y: 52, endPoint x: 95, endPoint y: 51, distance: 11.6
click at [95, 51] on div "SĐT Người Gửi 0933895049 Người gửi quang quang VP gửi * An Sương" at bounding box center [234, 48] width 398 height 18
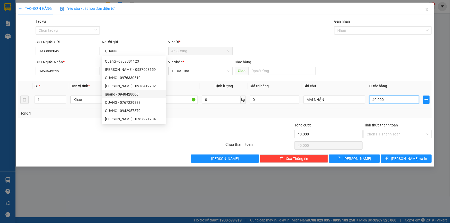
click at [375, 98] on input "40.000" at bounding box center [394, 100] width 50 height 8
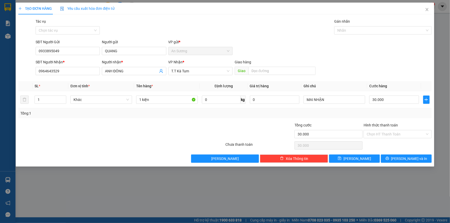
click at [357, 118] on div "Tổng: 1" at bounding box center [224, 114] width 413 height 10
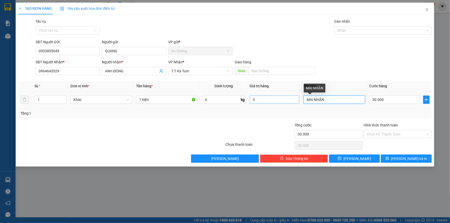
drag, startPoint x: 329, startPoint y: 98, endPoint x: 268, endPoint y: 96, distance: 61.1
click at [268, 96] on tr "1 Khác 1 kiện 0 kg 0 MAI NHẬN 30.000" at bounding box center [224, 99] width 413 height 17
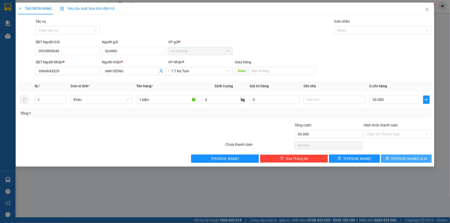
click at [409, 158] on span "Lưu và In" at bounding box center [409, 159] width 36 height 6
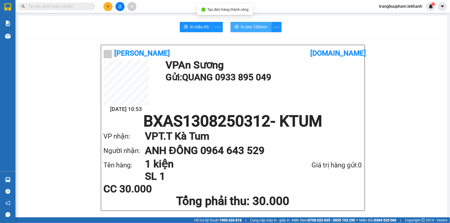
click at [252, 23] on button "In tem 100mm" at bounding box center [250, 27] width 41 height 10
click at [110, 7] on button at bounding box center [107, 6] width 9 height 9
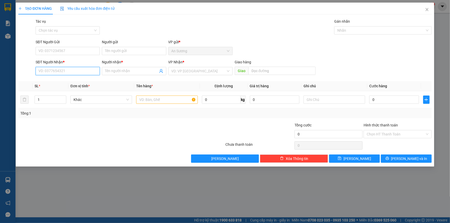
click at [67, 70] on input "SĐT Người Nhận *" at bounding box center [68, 71] width 64 height 8
click at [64, 93] on div "0973437152 - TIÊN" at bounding box center [68, 90] width 64 height 8
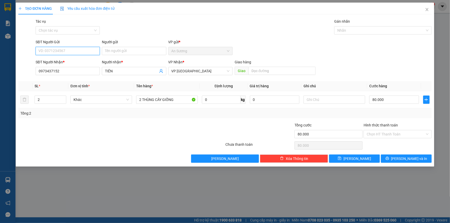
click at [78, 52] on input "SĐT Người Gửi" at bounding box center [68, 51] width 64 height 8
click at [73, 68] on div "0913666421 - PHƯỢNG" at bounding box center [68, 70] width 58 height 6
click at [65, 102] on span "Decrease Value" at bounding box center [63, 101] width 6 height 5
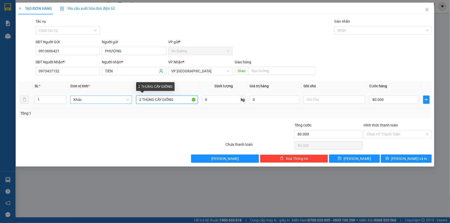
drag, startPoint x: 141, startPoint y: 98, endPoint x: 128, endPoint y: 102, distance: 14.2
click at [128, 102] on tr "1 Khác 2 THÙNG CÂY GIỐNG 0 kg 0 80.000" at bounding box center [224, 99] width 413 height 17
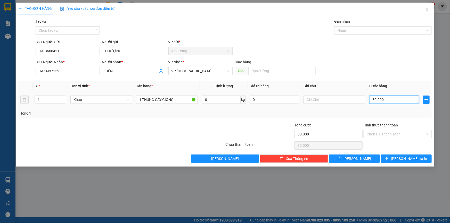
click at [395, 97] on input "80.000" at bounding box center [394, 100] width 50 height 8
click at [389, 159] on icon "printer" at bounding box center [387, 159] width 4 height 4
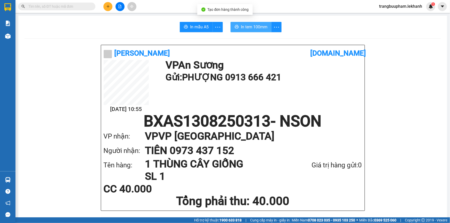
click at [268, 25] on button "In tem 100mm" at bounding box center [250, 27] width 41 height 10
click at [264, 27] on span "In tem 100mm" at bounding box center [254, 27] width 27 height 6
click at [252, 29] on span "In tem 100mm" at bounding box center [254, 27] width 27 height 6
click at [104, 5] on button at bounding box center [107, 6] width 9 height 9
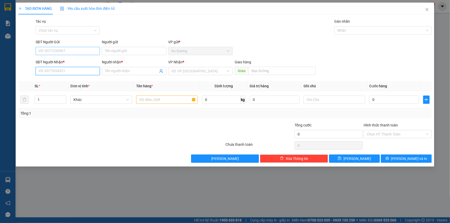
drag, startPoint x: 62, startPoint y: 71, endPoint x: 57, endPoint y: 50, distance: 21.8
click at [62, 71] on input "SĐT Người Nhận *" at bounding box center [68, 71] width 64 height 8
click at [83, 80] on div "0907907379 - trí hoàng" at bounding box center [68, 82] width 58 height 6
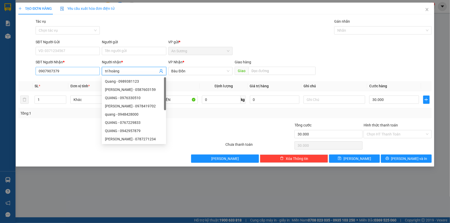
drag, startPoint x: 114, startPoint y: 72, endPoint x: 100, endPoint y: 72, distance: 14.7
click at [100, 72] on div "SĐT Người Nhận * 0907907379 Người nhận * trí hoàng VP Nhận * Bàu Đồn Giao hàng …" at bounding box center [234, 68] width 398 height 18
click at [124, 72] on input "trí hoàng" at bounding box center [131, 71] width 53 height 6
drag, startPoint x: 122, startPoint y: 72, endPoint x: 98, endPoint y: 72, distance: 24.2
click at [98, 72] on div "SĐT Người Nhận * 0907907379 Người nhận * trí hoàng VP Nhận * Bàu Đồn Giao hàng …" at bounding box center [234, 68] width 398 height 18
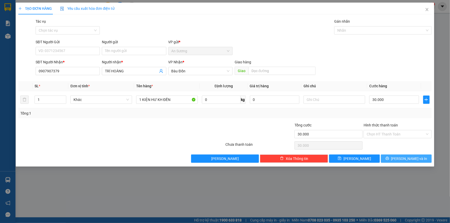
click at [407, 157] on span "Lưu và In" at bounding box center [409, 159] width 36 height 6
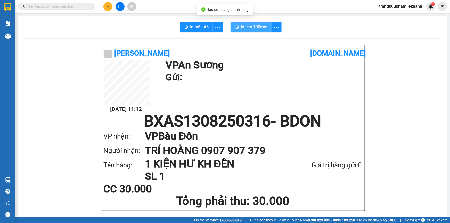
click at [258, 27] on span "In tem 100mm" at bounding box center [254, 27] width 27 height 6
click at [255, 27] on span "In tem 100mm" at bounding box center [254, 27] width 27 height 6
click at [106, 5] on button at bounding box center [107, 6] width 9 height 9
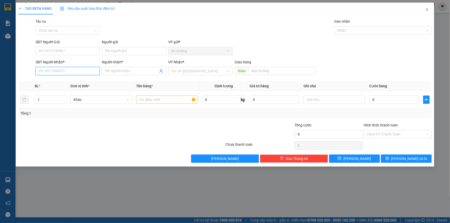
click at [87, 73] on input "SĐT Người Nhận *" at bounding box center [68, 71] width 64 height 8
click at [66, 82] on div "0377142208 - TRỌNG" at bounding box center [68, 82] width 58 height 6
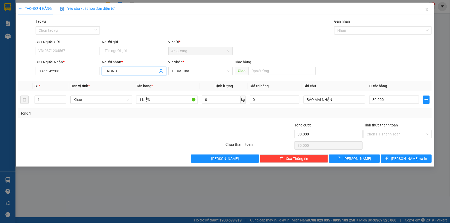
drag, startPoint x: 121, startPoint y: 71, endPoint x: 97, endPoint y: 76, distance: 24.4
click at [97, 76] on div "SĐT Người Nhận * 0377142208 Người nhận * TRỌNG TRỌNG VP Nhận * T.T Kà Tum Gia…" at bounding box center [234, 68] width 398 height 18
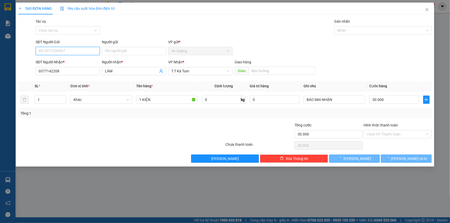
click at [84, 47] on input "SĐT Người Gửi" at bounding box center [68, 51] width 64 height 8
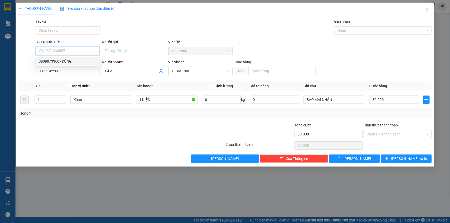
click at [71, 60] on div "0909873360 - DŨNG" at bounding box center [68, 62] width 58 height 6
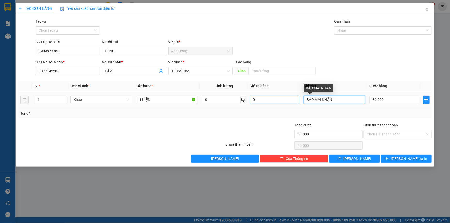
drag, startPoint x: 335, startPoint y: 98, endPoint x: 278, endPoint y: 101, distance: 57.3
click at [278, 101] on tr "1 Khác 1 KIỆN 0 kg 0 BÁO MAI NHẬN 30.000" at bounding box center [224, 99] width 413 height 17
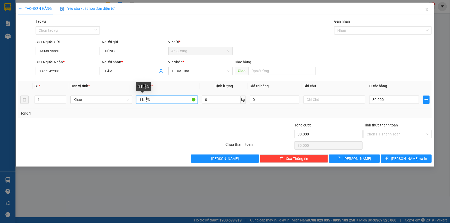
click at [161, 98] on input "1 KIỆN" at bounding box center [167, 100] width 62 height 8
click at [386, 100] on input "30.000" at bounding box center [394, 100] width 50 height 8
click at [366, 110] on div "Tổng: 1" at bounding box center [224, 114] width 413 height 10
click at [395, 133] on input "Hình thức thanh toán" at bounding box center [396, 134] width 58 height 8
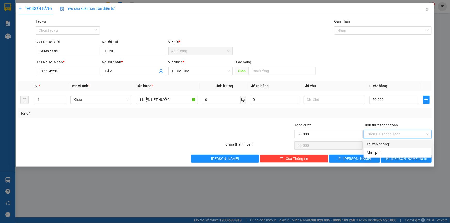
click at [384, 144] on div "Tại văn phòng" at bounding box center [398, 145] width 62 height 6
click at [406, 158] on span "Lưu và In" at bounding box center [409, 159] width 36 height 6
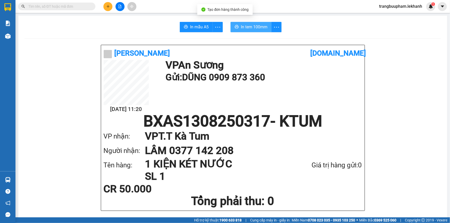
click at [247, 24] on span "In tem 100mm" at bounding box center [254, 27] width 27 height 6
click at [108, 7] on icon "plus" at bounding box center [108, 7] width 4 height 4
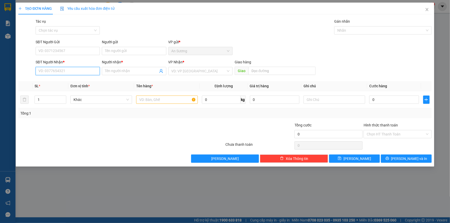
click at [75, 71] on input "SĐT Người Nhận *" at bounding box center [68, 71] width 64 height 8
click at [115, 71] on input "Người nhận *" at bounding box center [131, 71] width 53 height 6
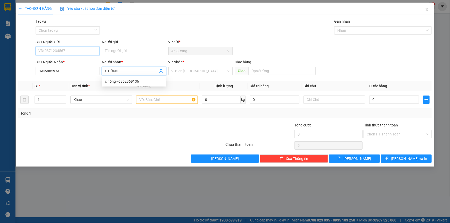
click at [86, 49] on input "SĐT Người Gửi" at bounding box center [68, 51] width 64 height 8
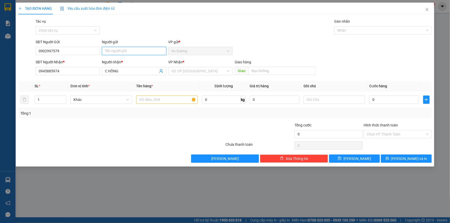
click at [126, 54] on input "Người gửi" at bounding box center [134, 51] width 64 height 8
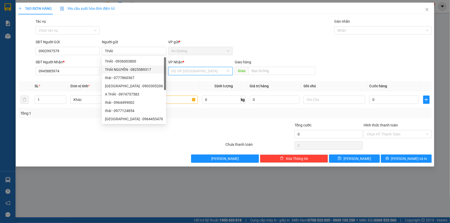
click at [194, 69] on input "search" at bounding box center [198, 71] width 54 height 8
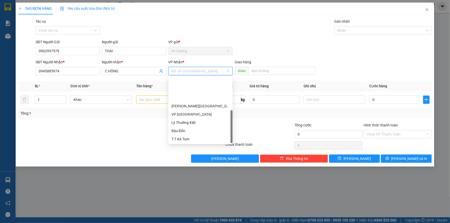
click at [188, 161] on div "BX Tân Châu" at bounding box center [200, 164] width 58 height 6
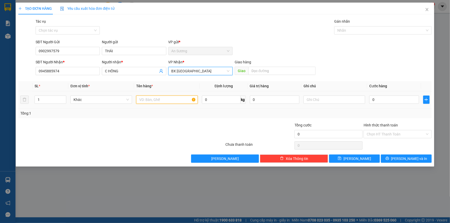
click at [150, 103] on input "text" at bounding box center [167, 100] width 62 height 8
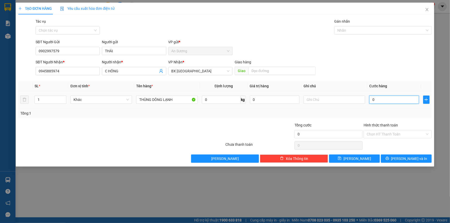
click at [372, 101] on input "0" at bounding box center [394, 100] width 50 height 8
click at [364, 114] on div "Tổng: 1" at bounding box center [224, 114] width 409 height 6
click at [402, 158] on span "Lưu và In" at bounding box center [409, 159] width 36 height 6
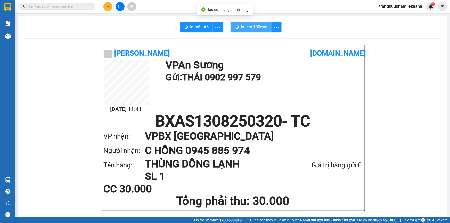
click at [244, 27] on span "In tem 100mm" at bounding box center [254, 27] width 27 height 6
click at [109, 6] on icon "plus" at bounding box center [108, 7] width 4 height 4
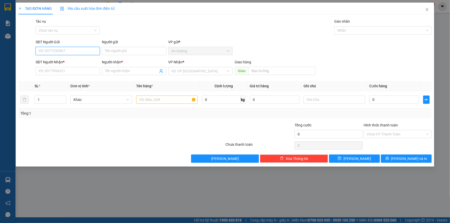
click at [66, 52] on input "SĐT Người Gửi" at bounding box center [68, 51] width 64 height 8
click at [78, 63] on div "0378070701 - THUỲ" at bounding box center [68, 62] width 58 height 6
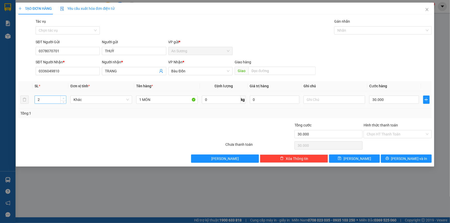
click at [63, 97] on span "up" at bounding box center [63, 98] width 3 height 3
drag, startPoint x: 144, startPoint y: 107, endPoint x: 111, endPoint y: 111, distance: 33.7
click at [111, 111] on div "SL * Đơn vị tính * Tên hàng * Định lượng Giá trị hàng Ghi chú Cước hàng 2 Khác …" at bounding box center [224, 99] width 413 height 37
drag, startPoint x: 389, startPoint y: 103, endPoint x: 390, endPoint y: 98, distance: 5.0
click at [389, 102] on input "30.000" at bounding box center [394, 100] width 50 height 8
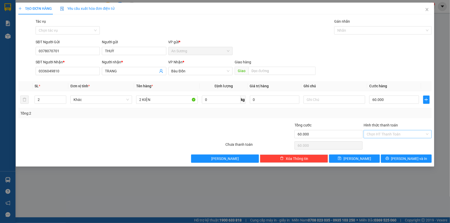
click at [384, 132] on input "Hình thức thanh toán" at bounding box center [396, 134] width 58 height 8
drag, startPoint x: 381, startPoint y: 146, endPoint x: 389, endPoint y: 150, distance: 8.3
click at [382, 146] on div "Tại văn phòng" at bounding box center [398, 145] width 62 height 6
click at [394, 158] on button "Lưu và In" at bounding box center [406, 159] width 51 height 8
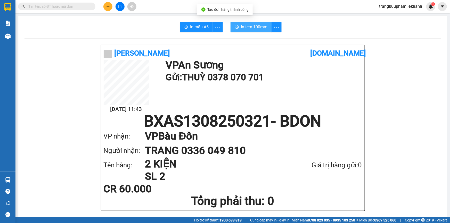
click at [252, 24] on span "In tem 100mm" at bounding box center [254, 27] width 27 height 6
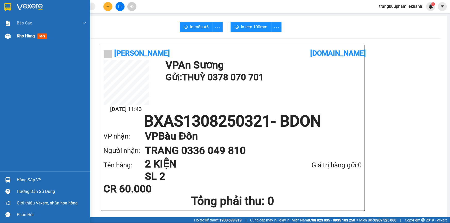
drag, startPoint x: 26, startPoint y: 37, endPoint x: 82, endPoint y: 42, distance: 56.4
click at [27, 37] on span "Kho hàng" at bounding box center [26, 36] width 18 height 5
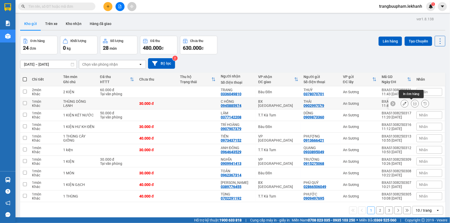
click at [413, 102] on icon at bounding box center [415, 104] width 4 height 4
click at [413, 137] on icon at bounding box center [415, 139] width 4 height 4
click at [413, 148] on icon at bounding box center [415, 150] width 4 height 4
click at [413, 160] on icon at bounding box center [415, 162] width 4 height 4
click at [413, 195] on icon at bounding box center [415, 197] width 4 height 4
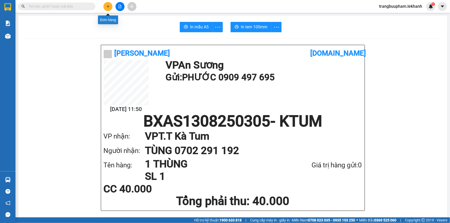
click at [108, 6] on icon "plus" at bounding box center [107, 6] width 3 height 0
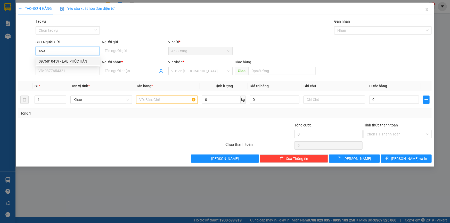
click at [83, 59] on div "0976810459 - LAB PHÚC HÂN" at bounding box center [68, 62] width 58 height 6
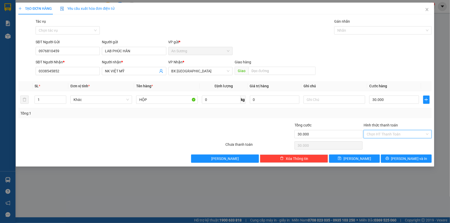
click at [386, 134] on input "Hình thức thanh toán" at bounding box center [396, 134] width 58 height 8
click at [382, 146] on div "Tại văn phòng" at bounding box center [398, 145] width 62 height 6
click at [403, 158] on span "Lưu và In" at bounding box center [409, 159] width 36 height 6
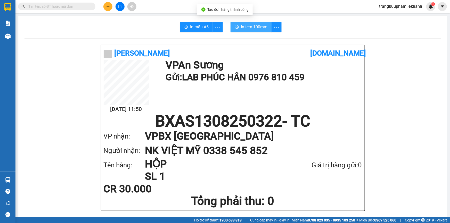
click at [250, 29] on span "In tem 100mm" at bounding box center [254, 27] width 27 height 6
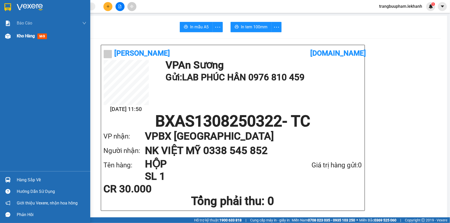
click at [24, 38] on span "Kho hàng" at bounding box center [26, 36] width 18 height 5
